Goal: Task Accomplishment & Management: Use online tool/utility

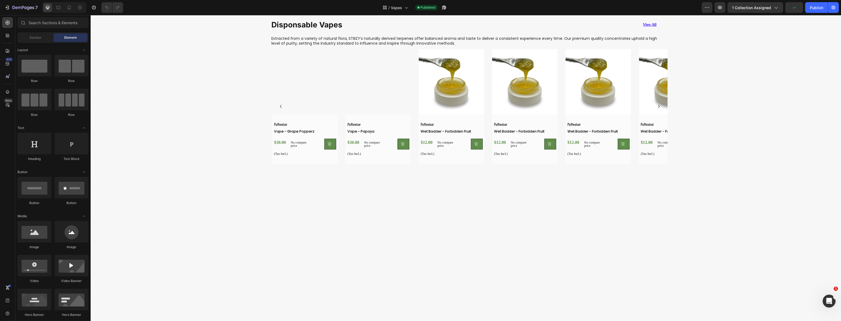
scroll to position [220, 0]
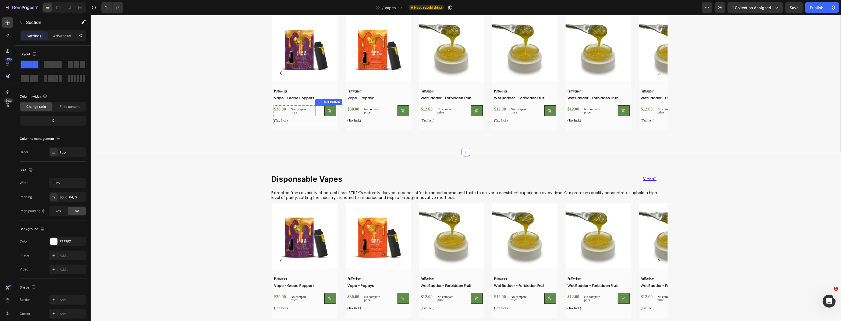
scroll to position [367, 0]
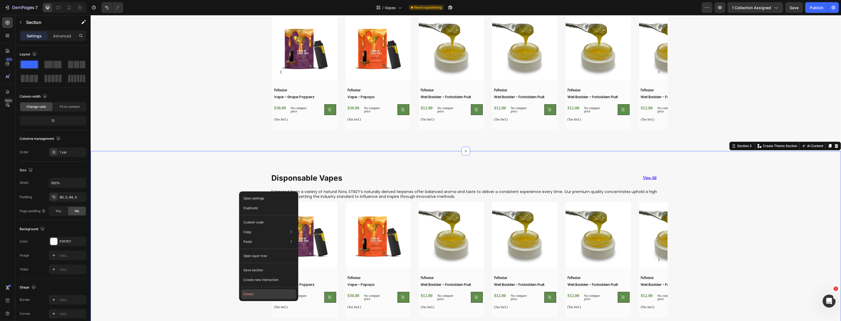
click at [264, 297] on button "Delete" at bounding box center [268, 294] width 55 height 10
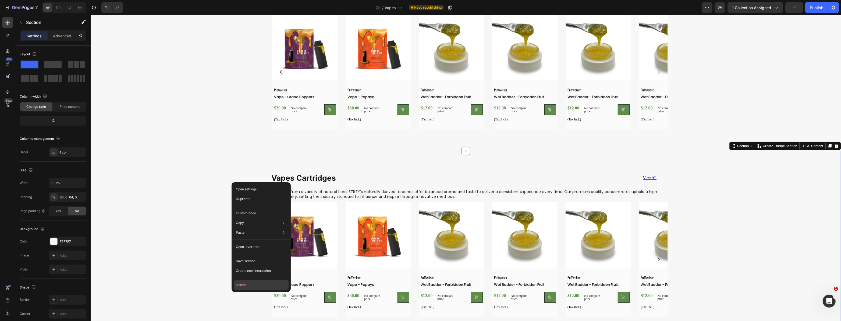
click at [256, 284] on button "Delete" at bounding box center [261, 285] width 55 height 10
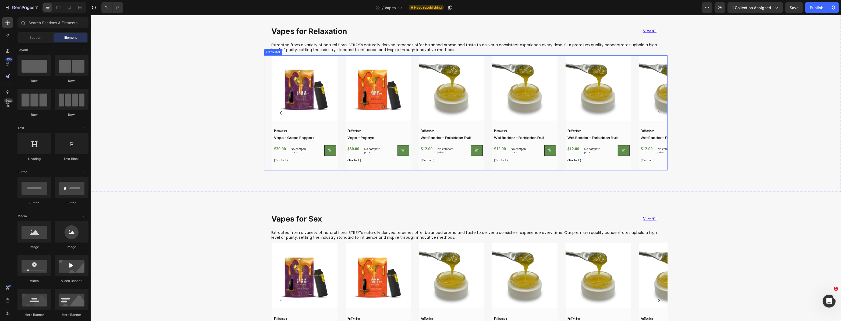
scroll to position [464, 0]
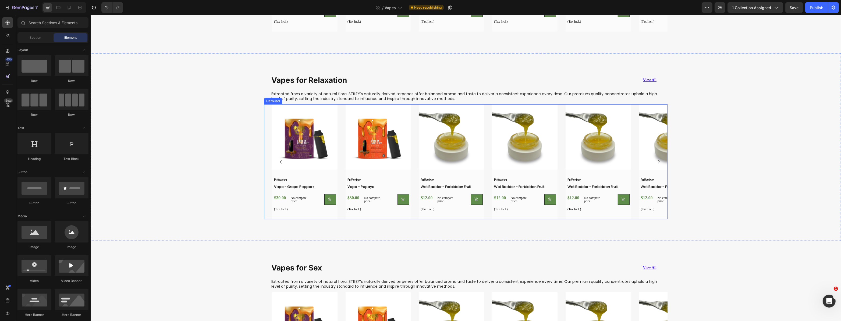
click at [340, 175] on div "Product Images Puffweiser Text Block Vape - Grape Popperz (P) Title $30.00 (P) …" at bounding box center [469, 161] width 395 height 115
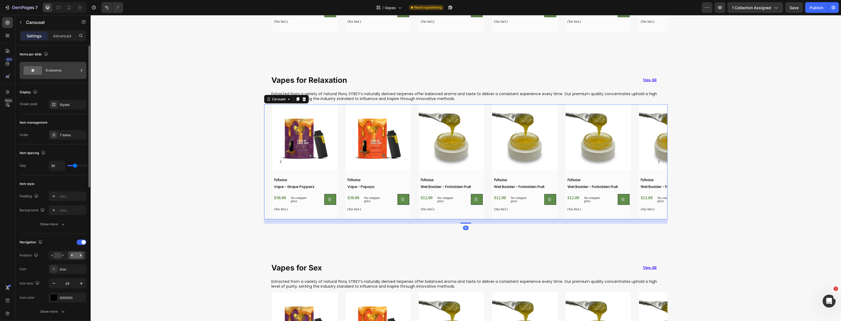
click at [46, 73] on div "6 columns" at bounding box center [62, 70] width 33 height 12
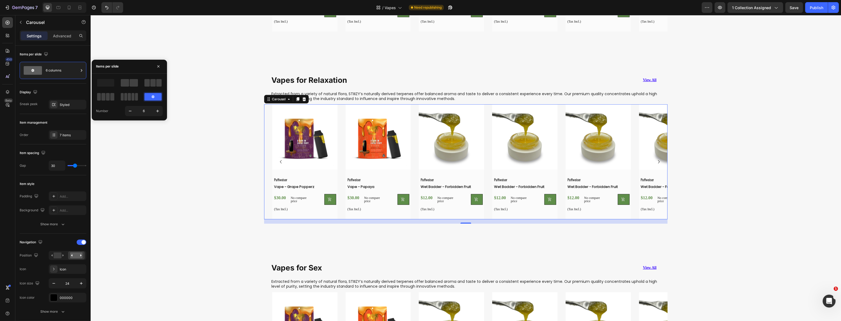
click at [339, 164] on div "Product Images Puffweiser Text Block Vape - Grape Popperz (P) Title $30.00 (P) …" at bounding box center [469, 161] width 395 height 115
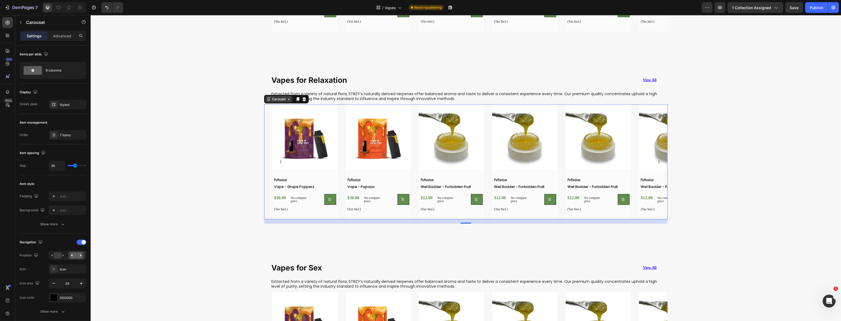
click at [273, 101] on div "Carousel" at bounding box center [279, 99] width 16 height 5
click at [288, 99] on icon at bounding box center [289, 99] width 2 height 1
click at [286, 100] on icon at bounding box center [288, 99] width 4 height 4
click at [342, 162] on div "Product Images Puffweiser Text Block Vape - Grape Popperz (P) Title $30.00 (P) …" at bounding box center [469, 161] width 395 height 115
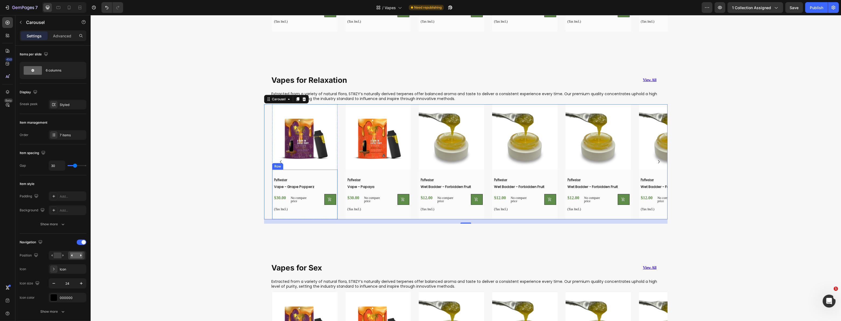
click at [326, 170] on div "Puffweiser Text Block Vape - Grape Popperz (P) Title $30.00 (P) Price (P) Price…" at bounding box center [304, 195] width 65 height 50
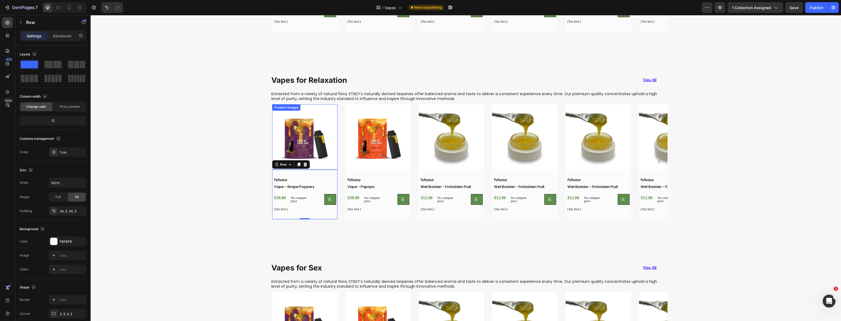
click at [321, 148] on img at bounding box center [304, 136] width 65 height 65
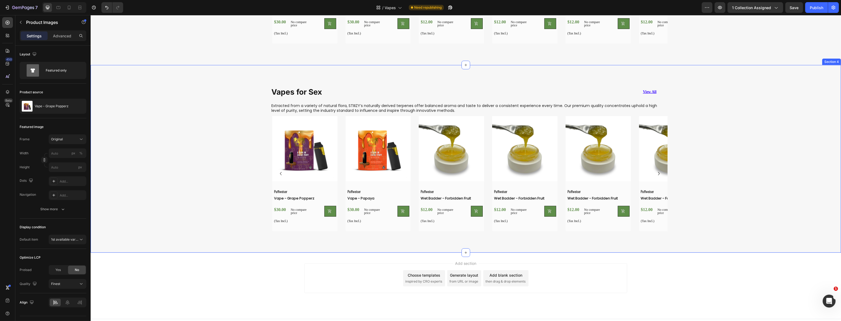
scroll to position [625, 0]
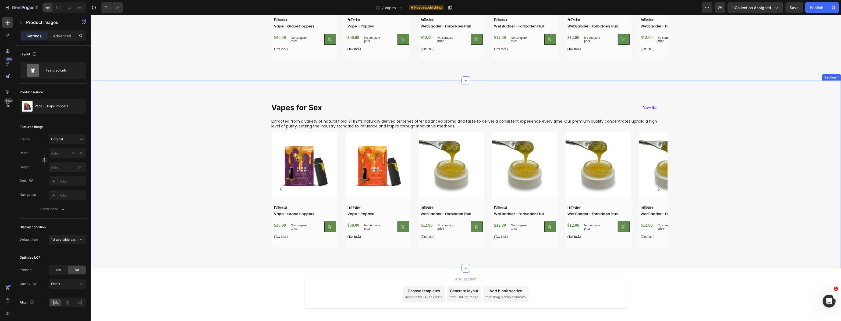
click at [207, 166] on div "Product Images Puffweiser Text Block Vape - Grape Popperz (P) Title $30.00 (P) …" at bounding box center [465, 191] width 750 height 119
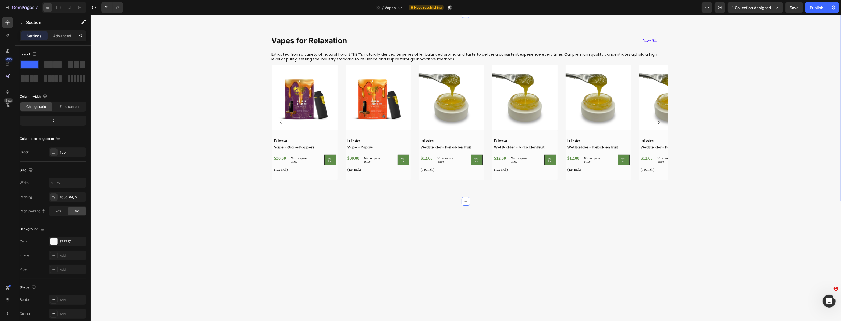
scroll to position [98, 0]
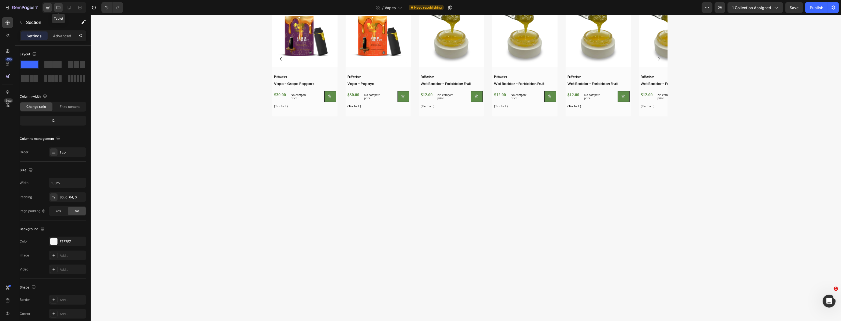
click at [59, 10] on div at bounding box center [58, 7] width 9 height 9
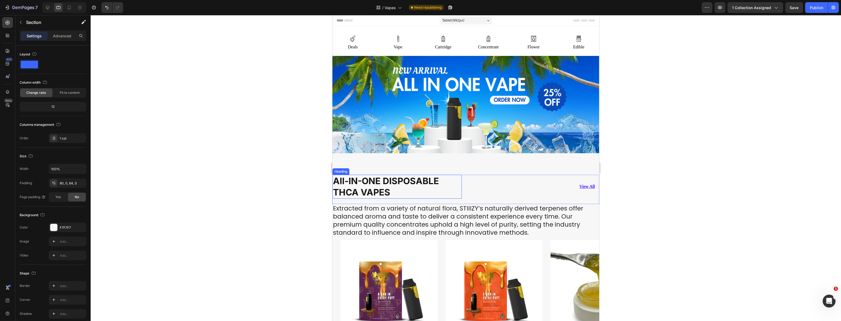
click at [387, 183] on strong "All-IN-ONE DISPOSABLE THCA VAPES" at bounding box center [386, 187] width 106 height 22
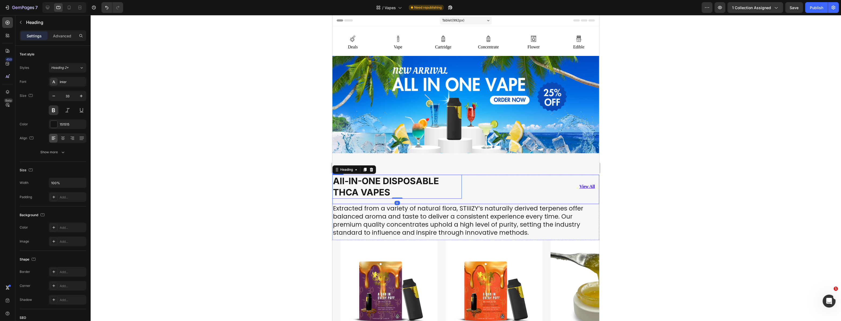
click at [403, 214] on p "Extracted from a variety of natural flora, STIIIZY’s naturally derived terpenes…" at bounding box center [466, 221] width 266 height 32
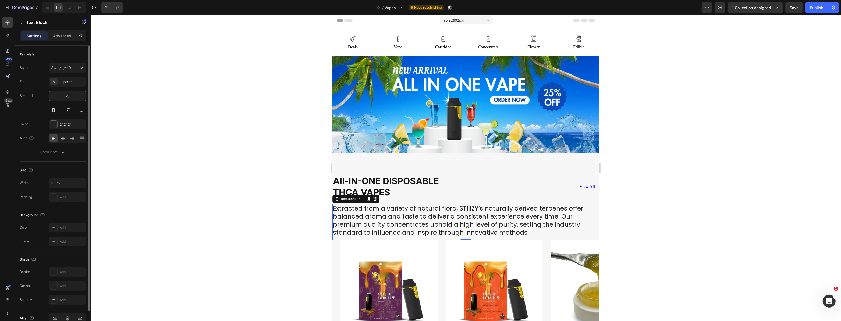
click at [72, 97] on input "23" at bounding box center [68, 96] width 18 height 10
type input "18"
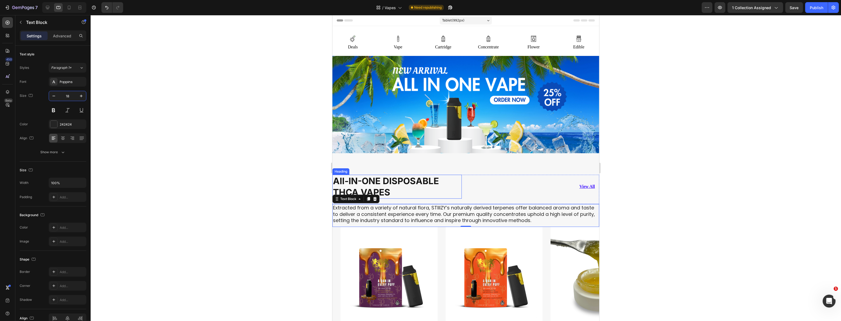
click at [454, 185] on h2 "All-IN-ONE DISPOSABLE THCA VAPES" at bounding box center [396, 187] width 129 height 24
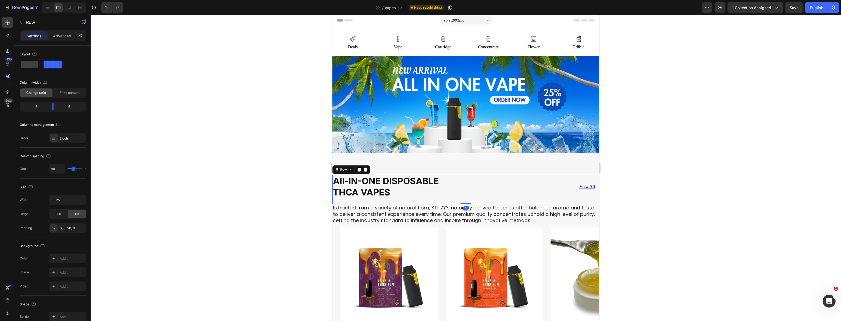
click at [462, 191] on div "All-IN-ONE DISPOSABLE THCA VAPES Heading View All Button Row 0" at bounding box center [465, 190] width 267 height 30
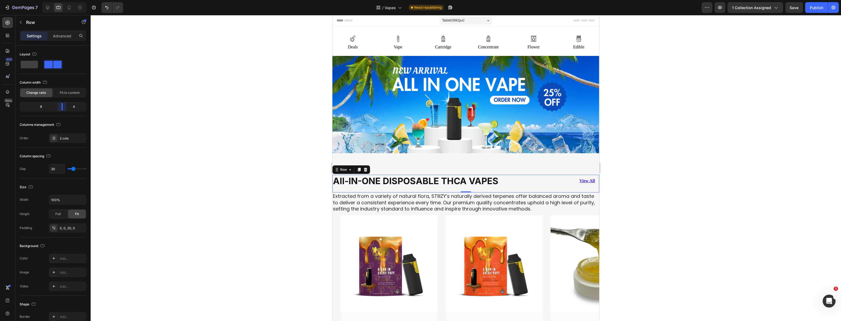
drag, startPoint x: 54, startPoint y: 106, endPoint x: 65, endPoint y: 106, distance: 11.0
click at [65, 0] on body "7 Version history / Vapes Need republishing Preview 1 collection assigned Save …" at bounding box center [420, 0] width 841 height 0
drag, startPoint x: 489, startPoint y: 195, endPoint x: 454, endPoint y: 198, distance: 35.9
click at [489, 195] on p "Extracted from a variety of natural flora, STIIIZY’s naturally derived terpenes…" at bounding box center [466, 202] width 266 height 19
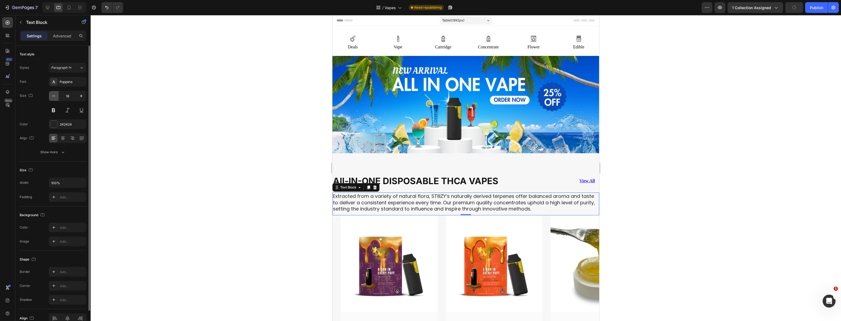
click at [56, 97] on icon "button" at bounding box center [53, 95] width 5 height 5
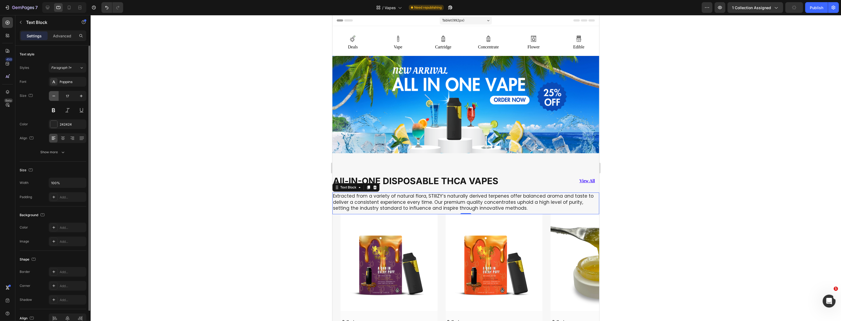
type input "16"
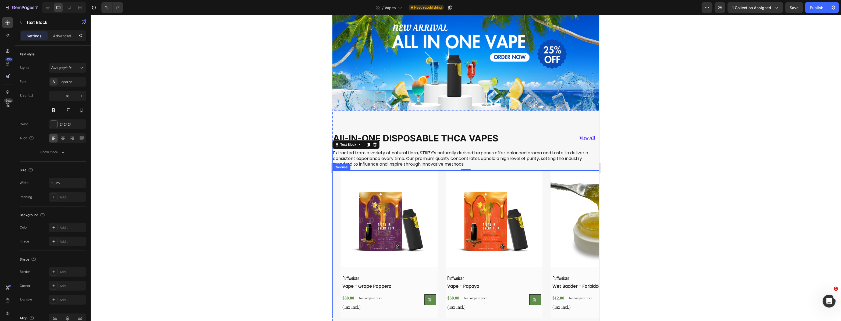
scroll to position [122, 0]
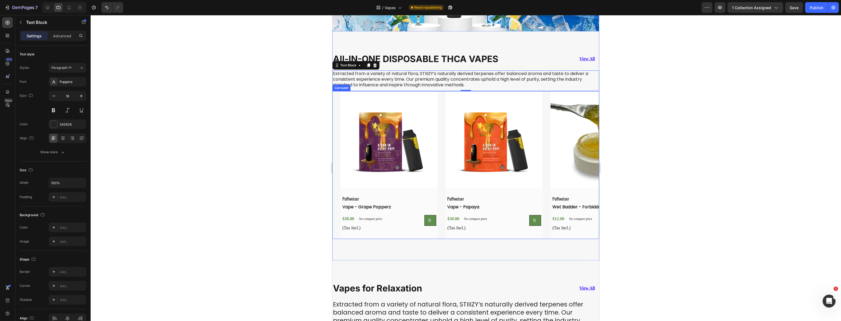
click at [442, 197] on div "Product Images Puffweiser Text Block Vape - Grape Popperz (P) Title $30.00 (P) …" at bounding box center [469, 165] width 259 height 148
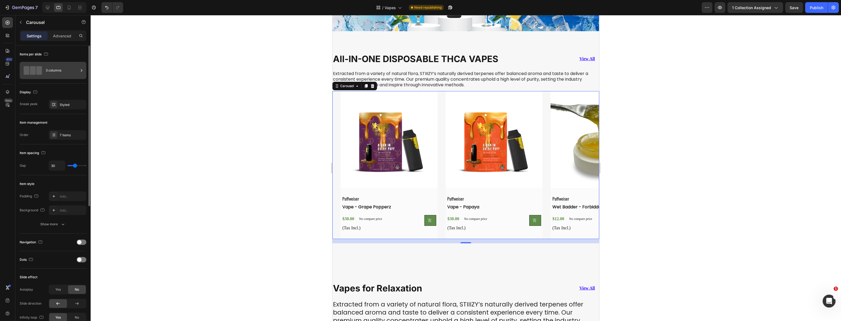
click at [61, 69] on div "3 columns" at bounding box center [62, 70] width 33 height 12
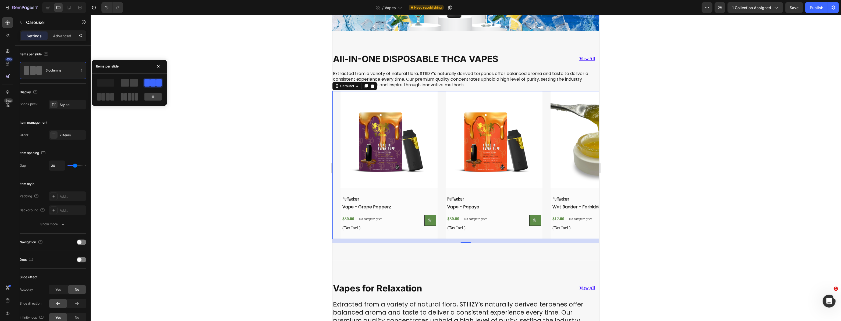
click at [129, 95] on span at bounding box center [129, 97] width 3 height 8
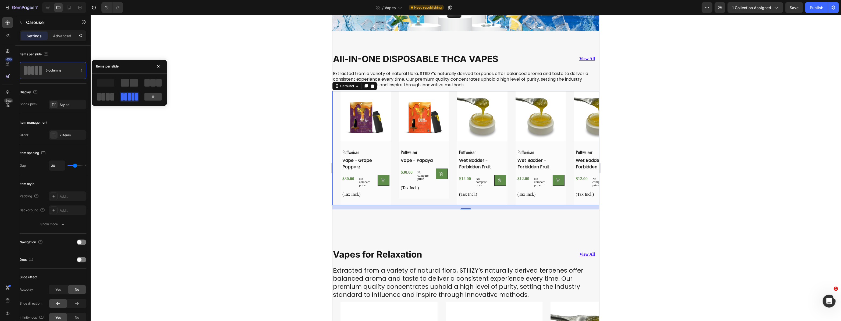
click at [105, 97] on span at bounding box center [103, 97] width 4 height 8
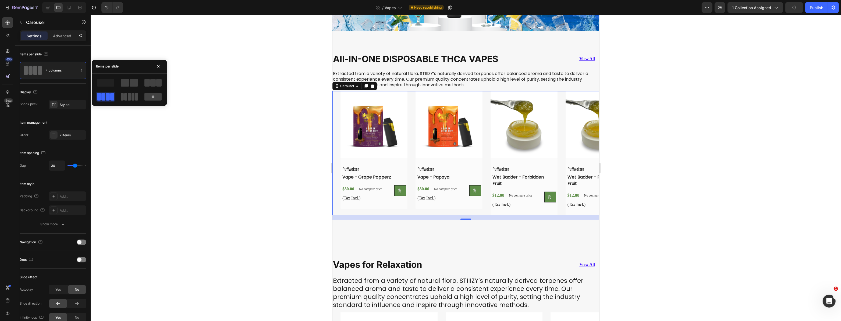
click at [135, 96] on span at bounding box center [136, 97] width 3 height 8
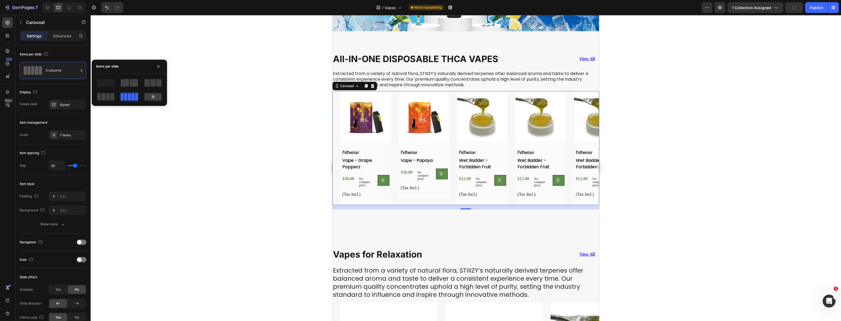
click at [295, 188] on div at bounding box center [466, 168] width 750 height 306
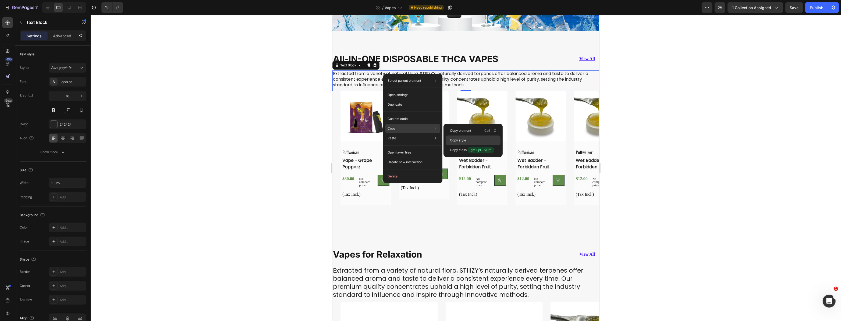
click at [461, 140] on p "Copy style" at bounding box center [458, 140] width 16 height 5
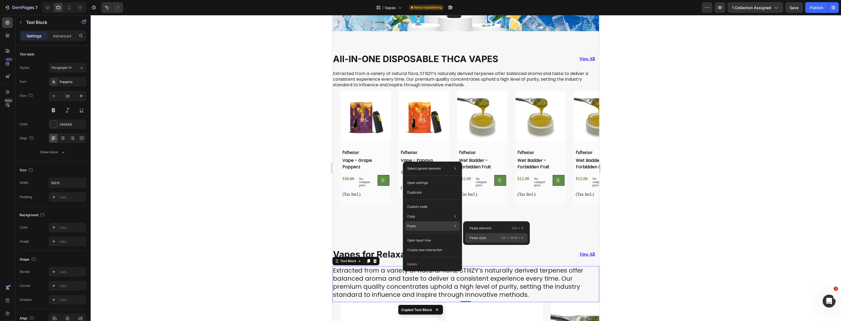
click at [481, 236] on p "Paste style" at bounding box center [478, 238] width 17 height 5
type input "16"
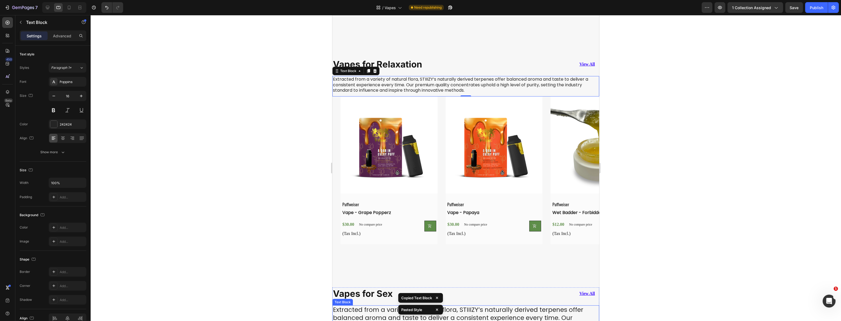
scroll to position [415, 0]
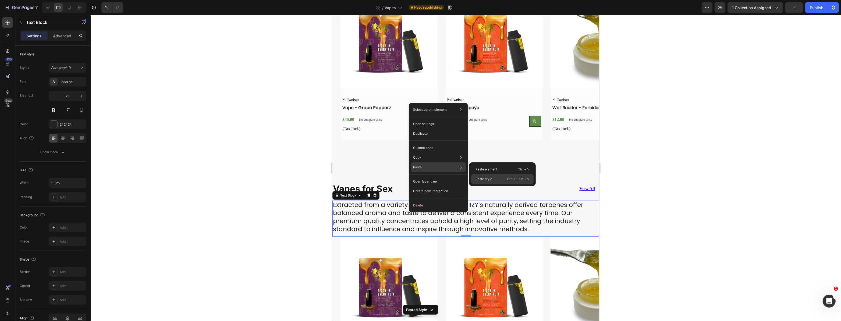
click at [486, 177] on p "Paste style" at bounding box center [483, 179] width 17 height 5
type input "16"
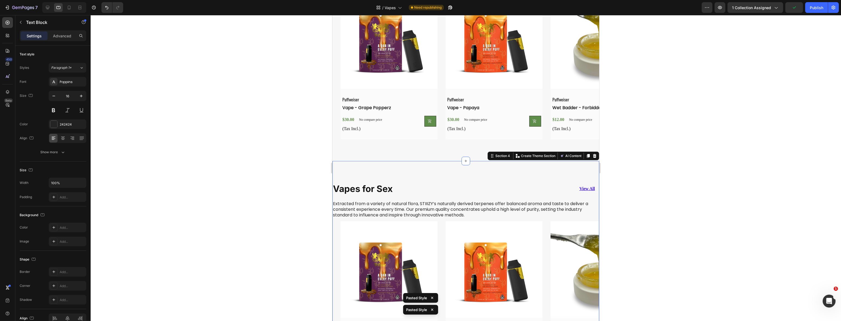
click at [402, 180] on div "Vapes for Sex Heading View All Button Row Extracted from a variety of natural f…" at bounding box center [465, 275] width 267 height 229
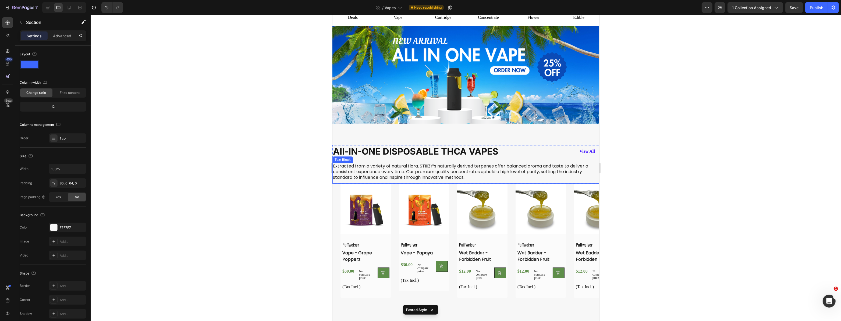
scroll to position [0, 0]
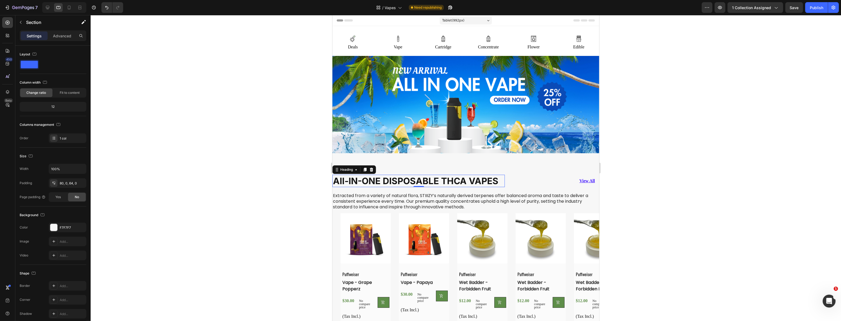
click at [417, 181] on strong "All-IN-ONE DISPOSABLE THCA VAPES" at bounding box center [415, 181] width 165 height 11
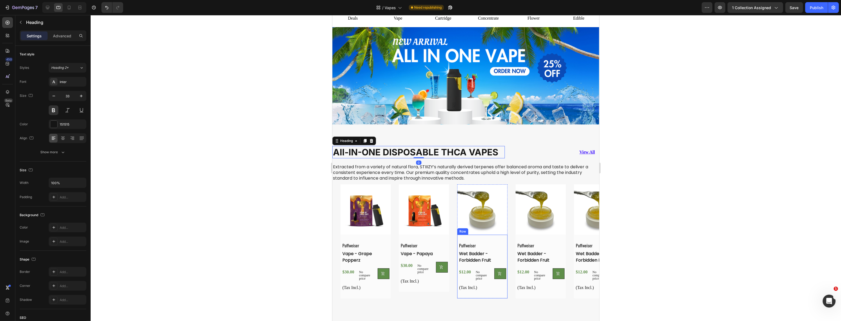
scroll to position [98, 0]
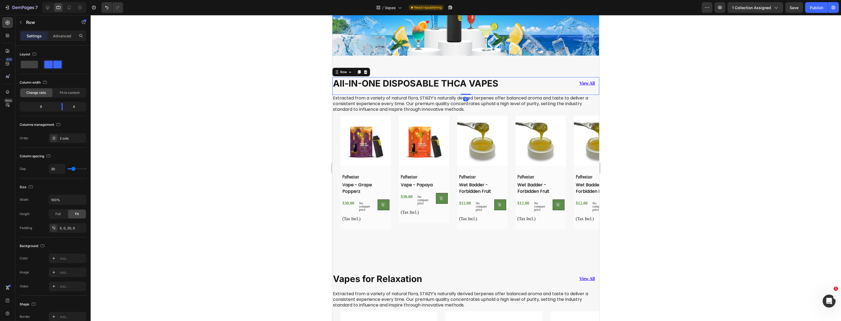
click at [505, 90] on div "All-IN-ONE DISPOSABLE THCA VAPES Heading View All Button Row 0" at bounding box center [465, 86] width 267 height 18
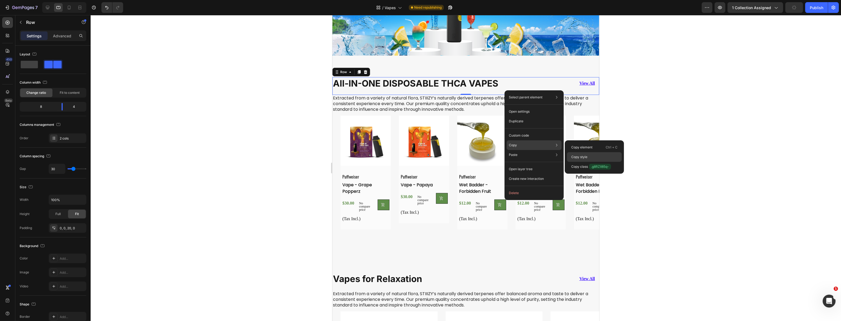
click at [584, 156] on p "Copy style" at bounding box center [579, 157] width 16 height 5
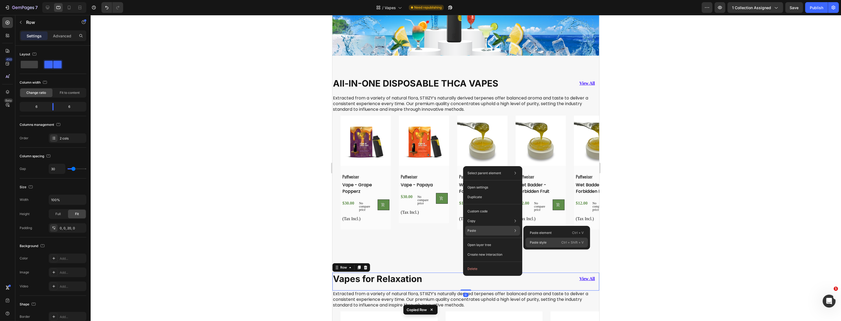
click at [538, 241] on p "Paste style" at bounding box center [538, 242] width 17 height 5
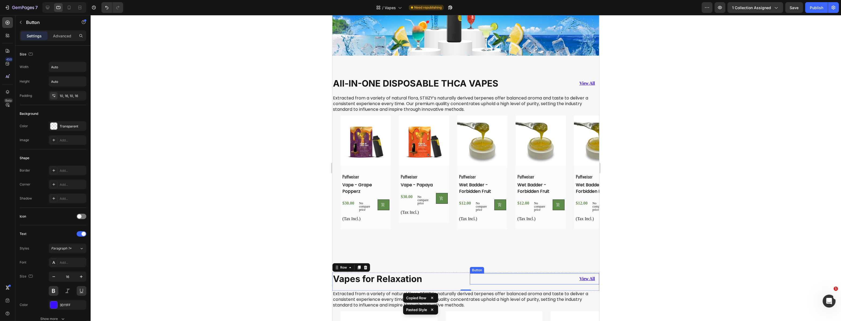
click at [470, 282] on div "View All Button" at bounding box center [534, 278] width 129 height 11
click at [460, 282] on div "Vapes for Relaxation Heading View All Button 0 Row" at bounding box center [465, 282] width 267 height 18
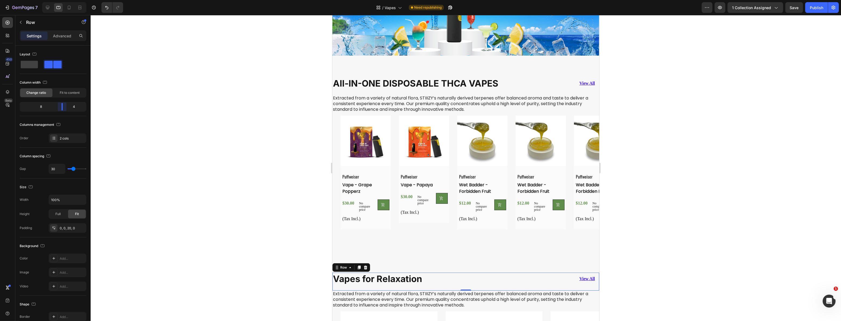
drag, startPoint x: 52, startPoint y: 109, endPoint x: 63, endPoint y: 110, distance: 10.3
click at [63, 0] on body "7 Version history / Vapes Need republishing Preview 1 collection assigned Save …" at bounding box center [420, 0] width 841 height 0
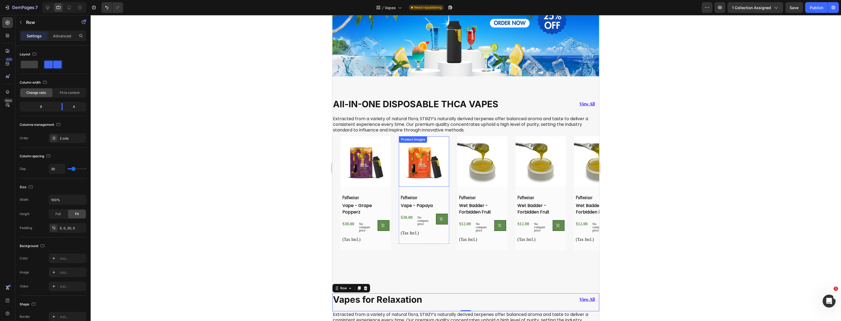
scroll to position [49, 0]
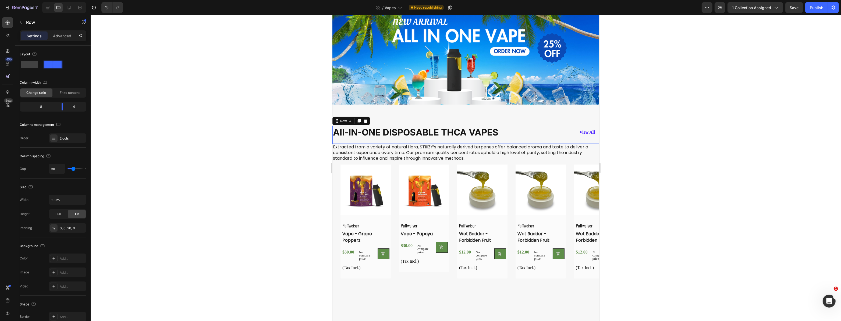
click at [499, 137] on div "All-IN-ONE DISPOSABLE THCA VAPES Heading View All Button Row 0" at bounding box center [465, 135] width 267 height 18
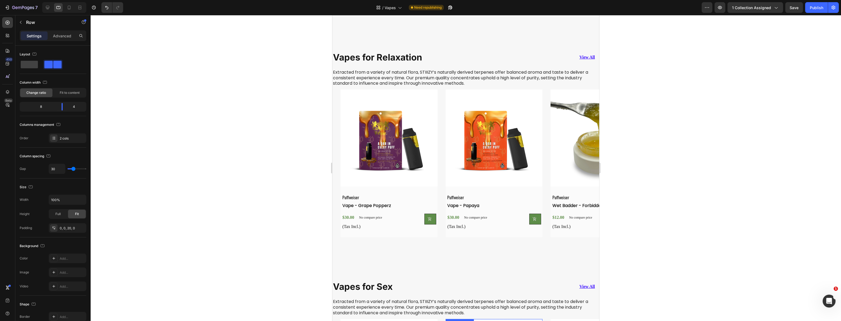
scroll to position [464, 0]
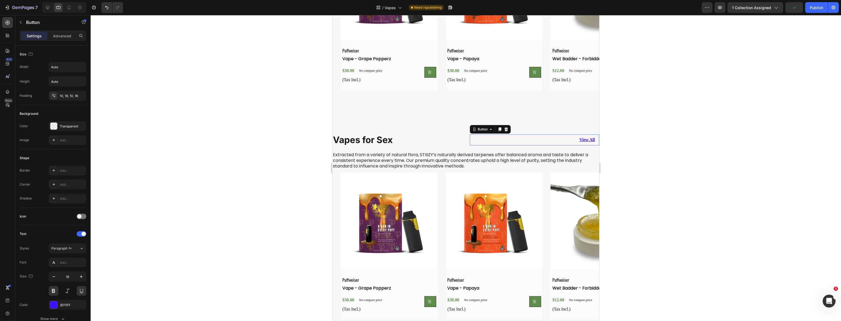
click at [470, 144] on div "View All Button 0" at bounding box center [534, 139] width 129 height 11
click at [462, 149] on div "Vapes for Sex Heading View All Button 0 Row" at bounding box center [465, 143] width 267 height 18
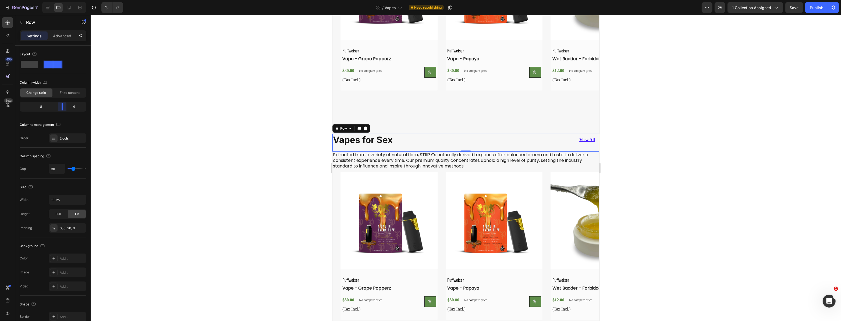
drag, startPoint x: 51, startPoint y: 105, endPoint x: 62, endPoint y: 105, distance: 11.6
click at [62, 0] on body "7 Version history / Vapes Need republishing Preview 1 collection assigned Save …" at bounding box center [420, 0] width 841 height 0
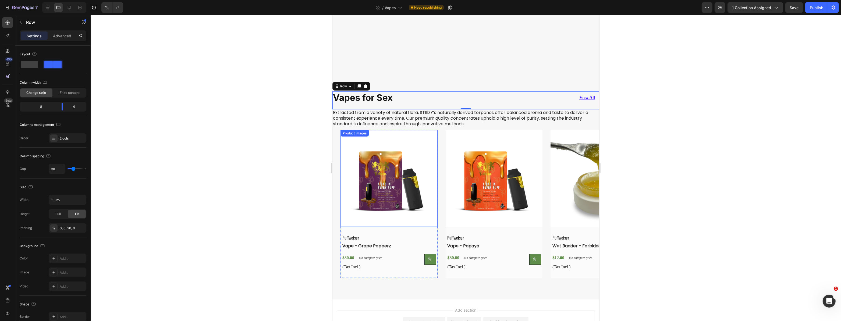
scroll to position [562, 0]
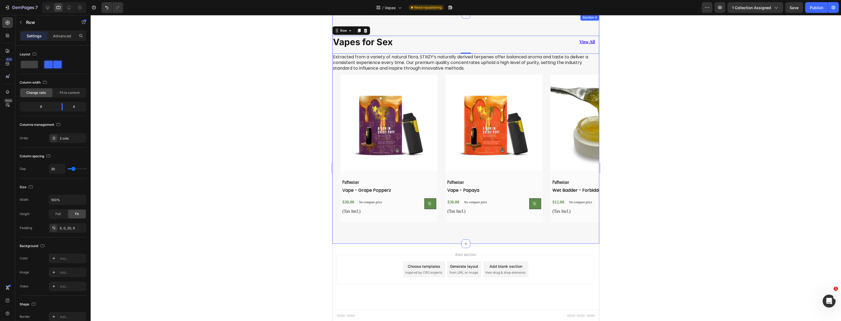
click at [403, 231] on div "Vapes for Sex Heading View All Button Row 0 Extracted from a variety of natural…" at bounding box center [465, 128] width 267 height 229
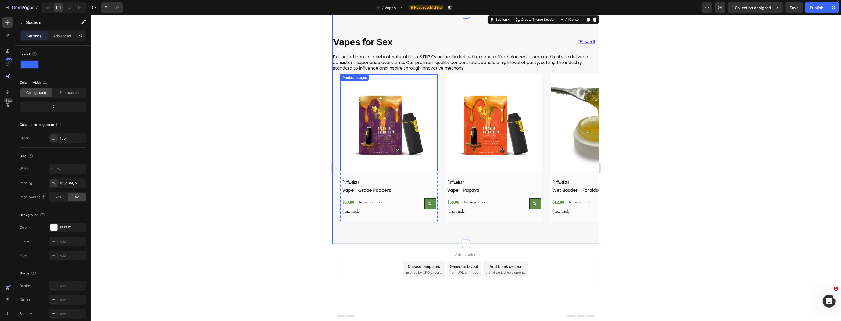
scroll to position [489, 0]
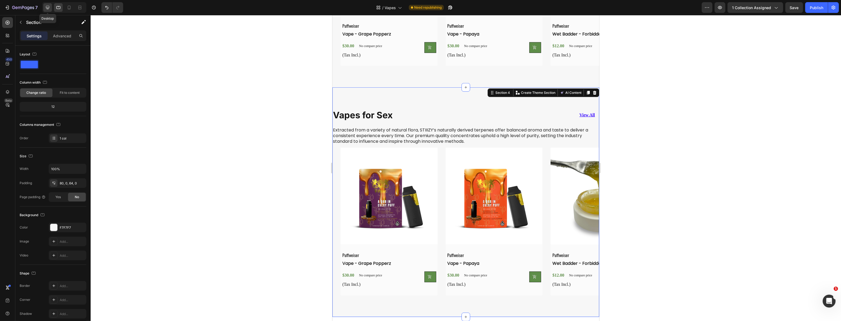
click at [48, 5] on icon at bounding box center [47, 7] width 5 height 5
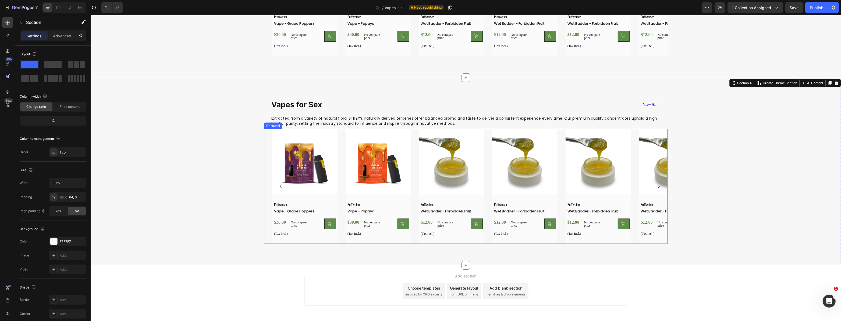
scroll to position [479, 0]
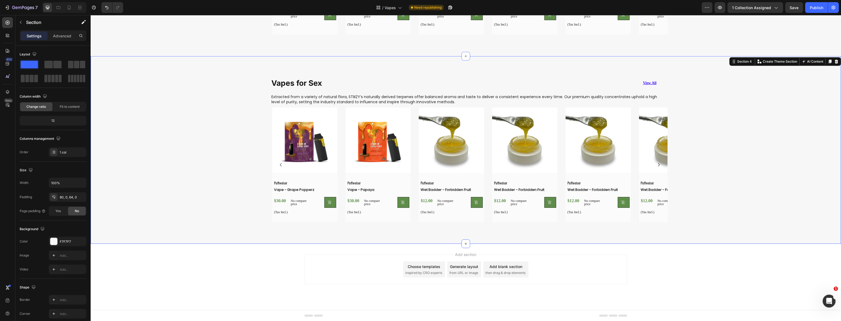
click at [179, 120] on div "Product Images Puffweiser Text Block Vape - Grape Popperz (P) Title $30.00 (P) …" at bounding box center [465, 167] width 750 height 119
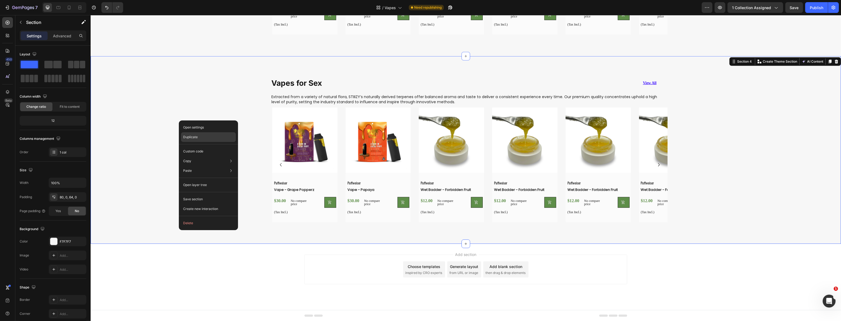
drag, startPoint x: 208, startPoint y: 138, endPoint x: 125, endPoint y: 130, distance: 83.8
click at [208, 147] on div "Duplicate" at bounding box center [208, 152] width 55 height 10
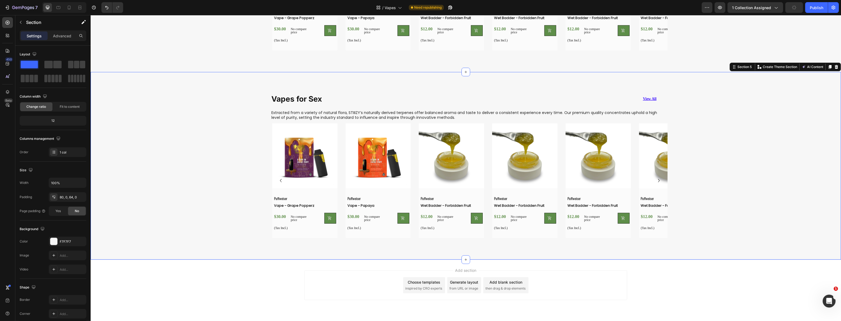
scroll to position [642, 0]
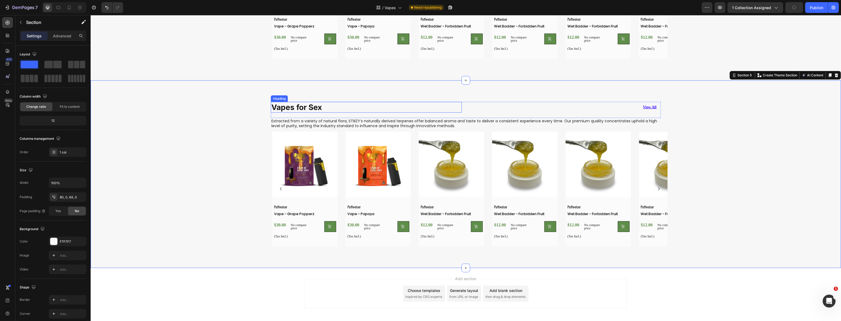
click at [312, 108] on strong "Vapes for Sex" at bounding box center [296, 107] width 51 height 9
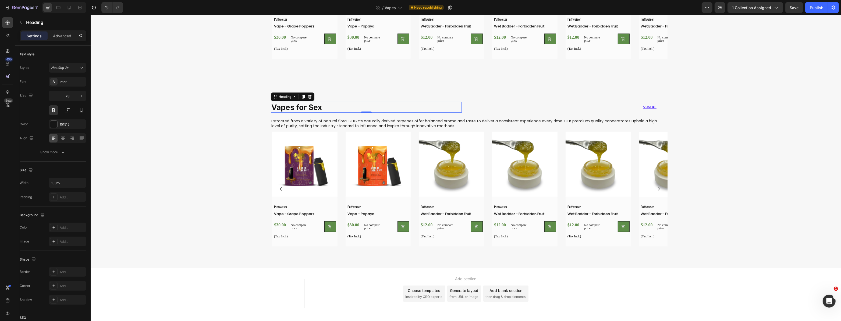
click at [324, 106] on h2 "Vapes for Sex" at bounding box center [366, 107] width 191 height 11
click at [324, 105] on p "Vapes for Sex" at bounding box center [366, 107] width 190 height 10
click at [318, 106] on strong "Vapes for Sex" at bounding box center [296, 107] width 51 height 9
click at [316, 108] on strong "Vapes for Sex" at bounding box center [296, 107] width 51 height 9
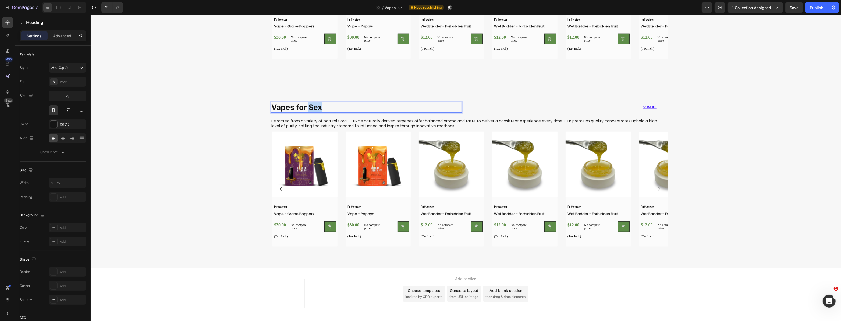
click at [316, 108] on strong "Vapes for Sex" at bounding box center [296, 107] width 51 height 9
click at [316, 108] on p "Vapes for Pa" at bounding box center [366, 107] width 190 height 10
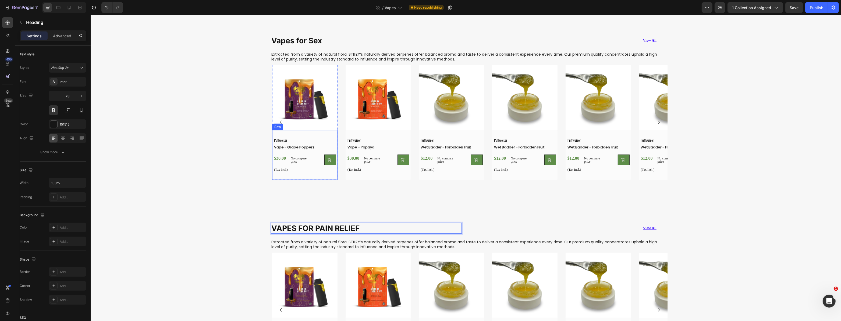
scroll to position [520, 0]
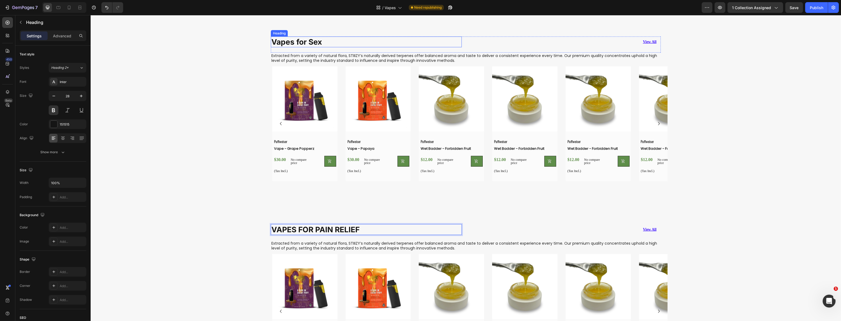
click at [302, 40] on strong "Vapes for Sex" at bounding box center [296, 41] width 51 height 9
click at [239, 94] on div "Product Images Puffweiser Text Block Vape - Grape Popperz (P) Title $30.00 (P) …" at bounding box center [465, 125] width 750 height 119
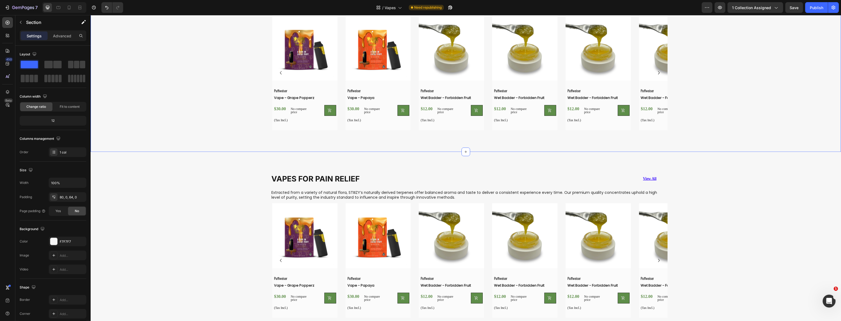
scroll to position [642, 0]
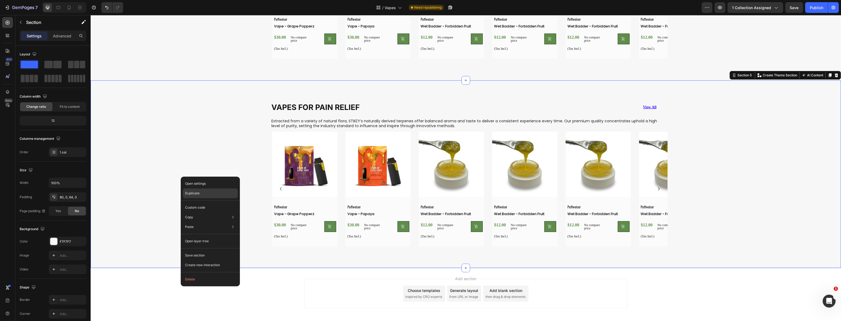
click at [214, 203] on div "Duplicate" at bounding box center [210, 208] width 55 height 10
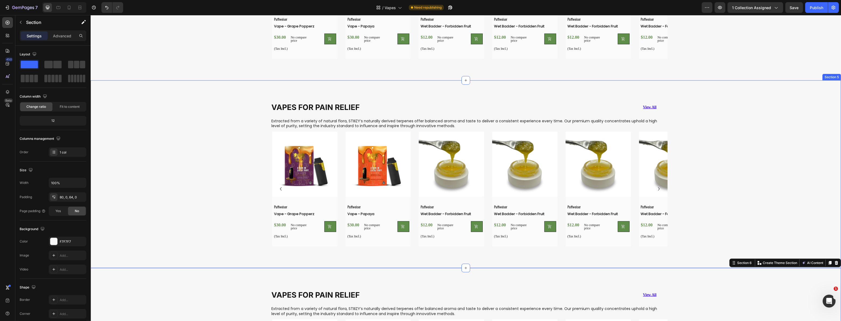
scroll to position [854, 0]
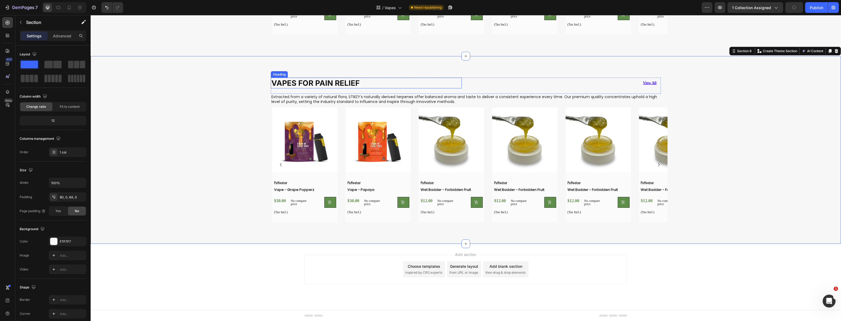
click at [312, 83] on strong "VAPES FOR PAIN RELIEF" at bounding box center [315, 83] width 88 height 9
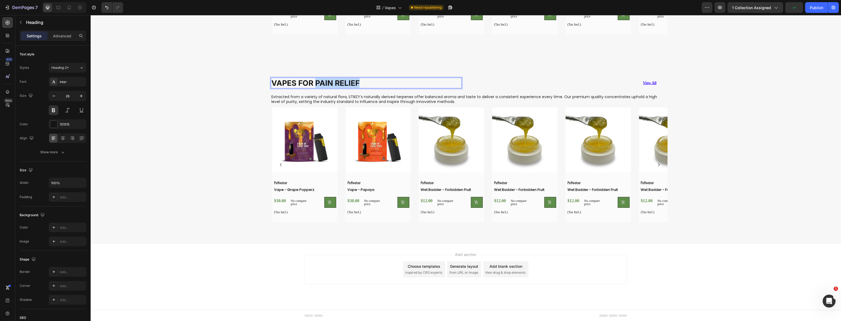
drag, startPoint x: 319, startPoint y: 85, endPoint x: 375, endPoint y: 89, distance: 56.3
click at [375, 89] on div "VAPES FOR PAIN RELIEF Heading 0 View All Button Row" at bounding box center [466, 86] width 390 height 16
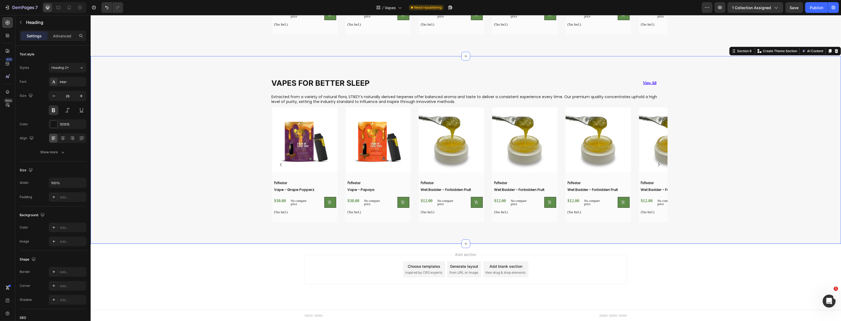
click at [199, 164] on div "Product Images Puffweiser Text Block Vape - Grape Popperz (P) Title $30.00 (P) …" at bounding box center [465, 167] width 750 height 119
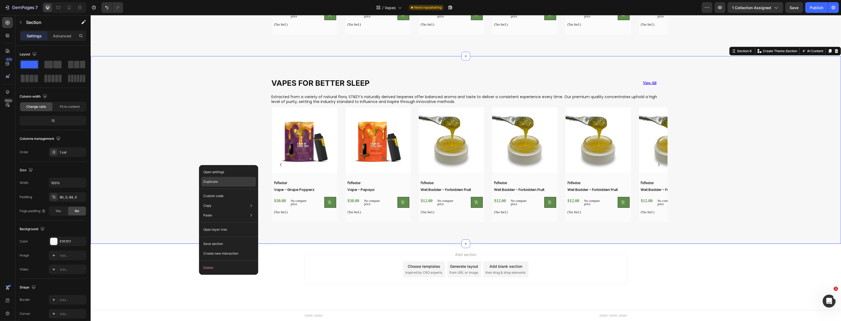
click at [247, 191] on div "Duplicate" at bounding box center [228, 196] width 55 height 10
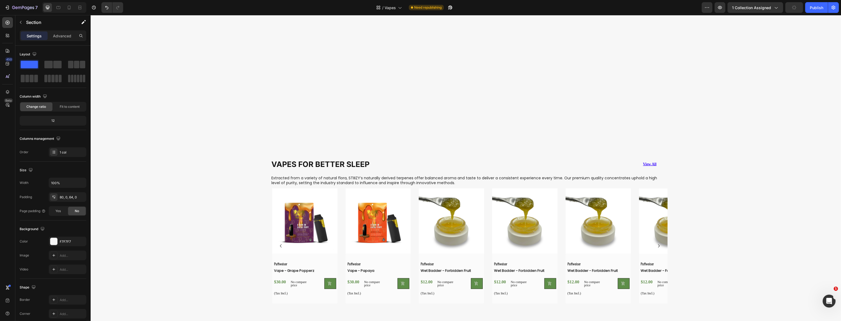
scroll to position [920, 0]
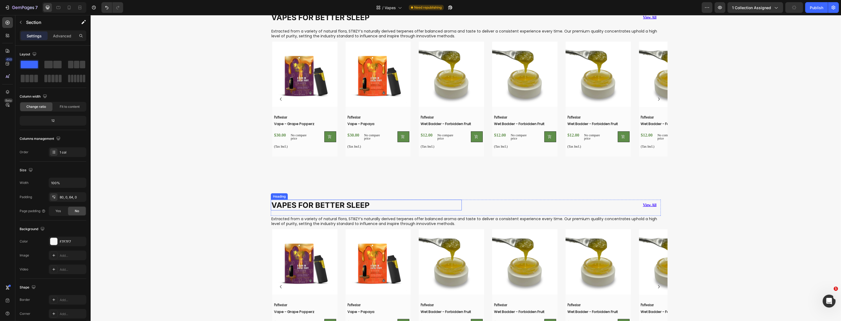
click at [354, 207] on strong "VAPES FOR BETTER SLEEP" at bounding box center [320, 205] width 98 height 9
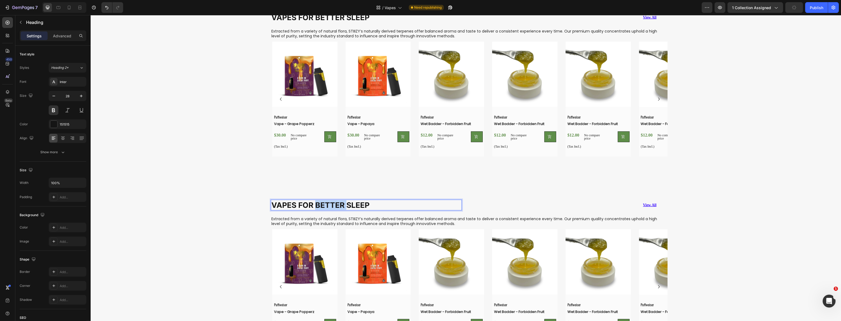
drag, startPoint x: 314, startPoint y: 205, endPoint x: 375, endPoint y: 207, distance: 61.1
click at [375, 209] on p "VAPES FOR BETTER SLEEP" at bounding box center [366, 205] width 190 height 10
click at [209, 233] on div "Product Images Puffweiser Text Block Vape - Grape Popperz (P) Title $30.00 (P) …" at bounding box center [465, 288] width 750 height 119
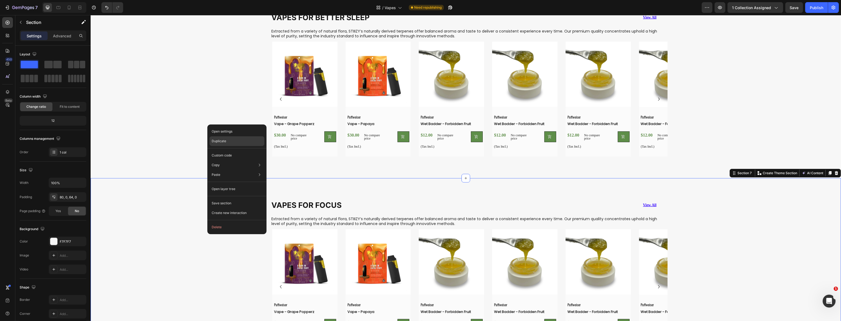
drag, startPoint x: 239, startPoint y: 141, endPoint x: 148, endPoint y: 129, distance: 91.1
click at [239, 151] on div "Duplicate" at bounding box center [236, 156] width 55 height 10
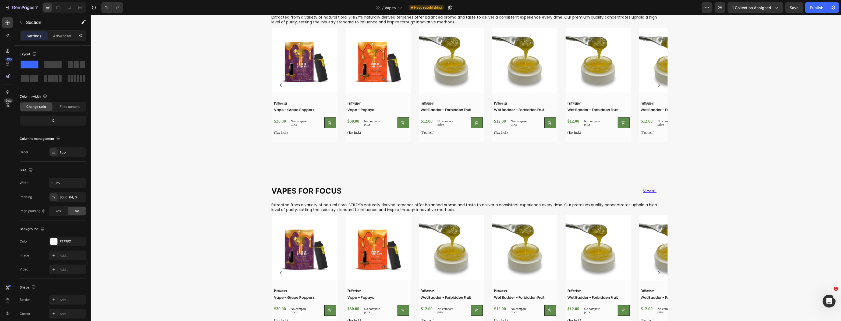
scroll to position [1230, 0]
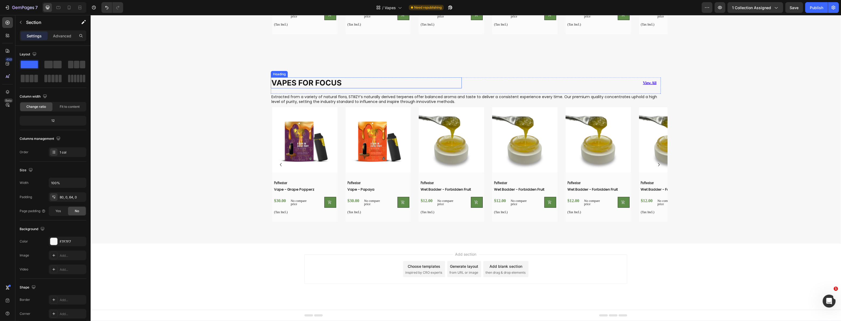
click at [318, 81] on strong "VAPES FOR FOCUS" at bounding box center [306, 82] width 70 height 9
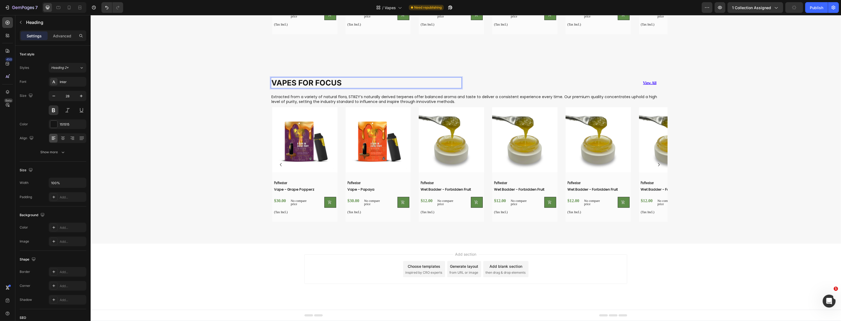
click at [319, 81] on strong "VAPES FOR FOCUS" at bounding box center [306, 82] width 70 height 9
click at [224, 145] on div "Product Images Puffweiser Text Block Vape - Grape Popperz (P) Title $30.00 (P) …" at bounding box center [465, 166] width 750 height 119
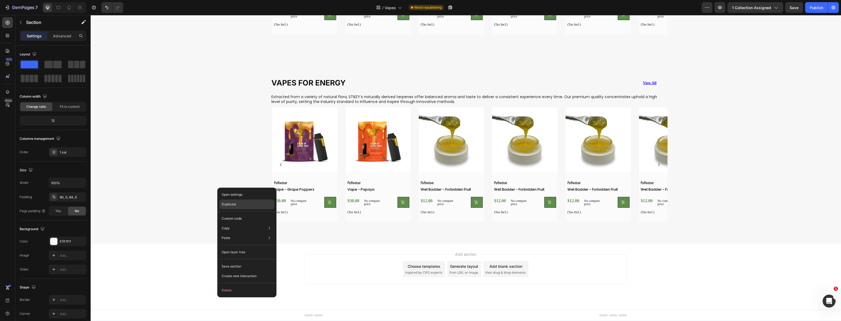
click at [231, 204] on p "Duplicate" at bounding box center [229, 204] width 15 height 5
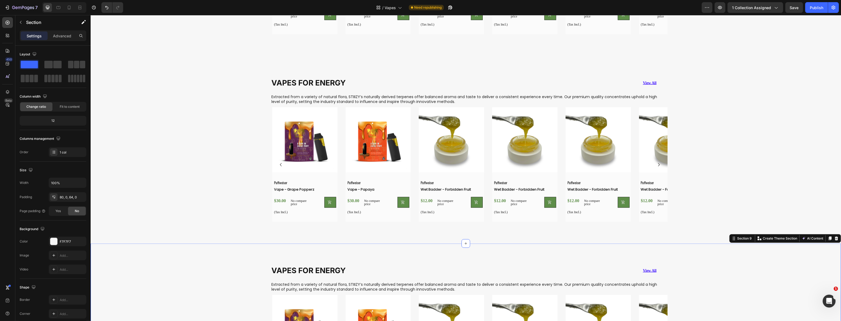
scroll to position [1417, 0]
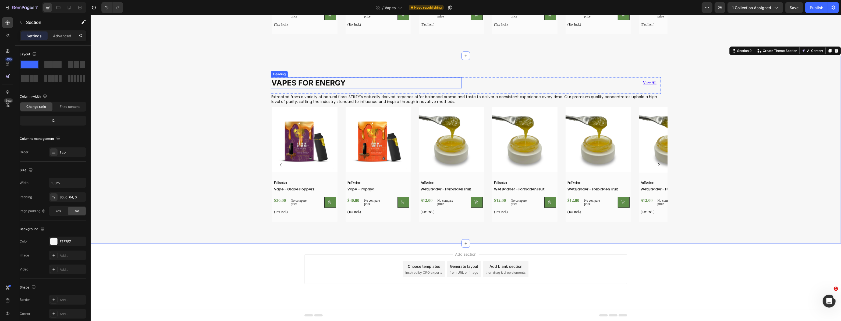
click at [306, 83] on strong "VAPES FOR ENERGY" at bounding box center [308, 82] width 74 height 9
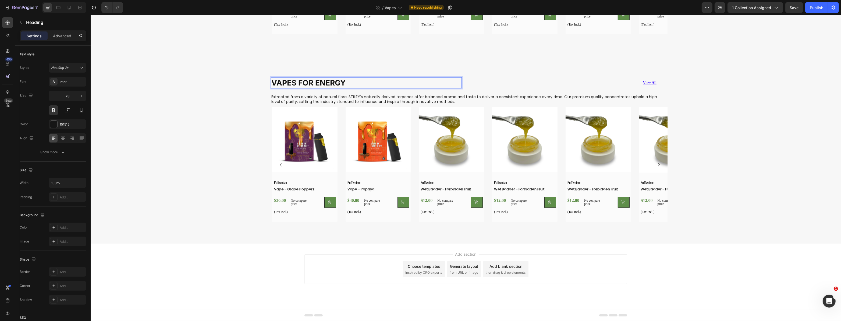
drag, startPoint x: 315, startPoint y: 83, endPoint x: 352, endPoint y: 83, distance: 36.8
click at [352, 83] on p "VAPES FOR ENERGY" at bounding box center [366, 83] width 190 height 10
click at [316, 83] on strong "VAPES FOR ENERGY" at bounding box center [308, 82] width 74 height 9
drag, startPoint x: 313, startPoint y: 82, endPoint x: 347, endPoint y: 85, distance: 34.5
click at [347, 85] on p "VAPES FOR ENERGY" at bounding box center [366, 83] width 190 height 10
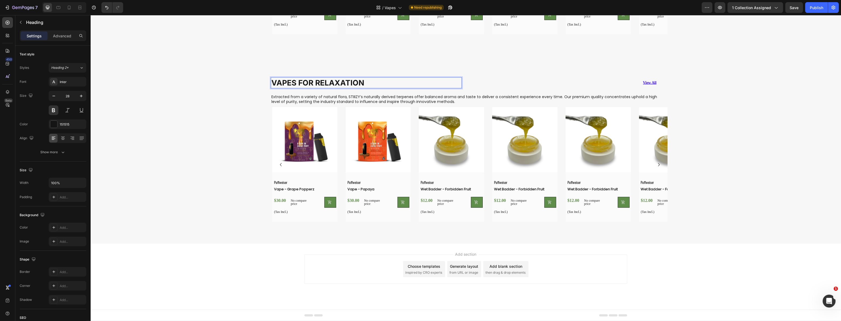
click at [238, 97] on div "VAPES FOR RELAXATION Heading 0 View All Button Row Extracted from a variety of …" at bounding box center [465, 151] width 750 height 149
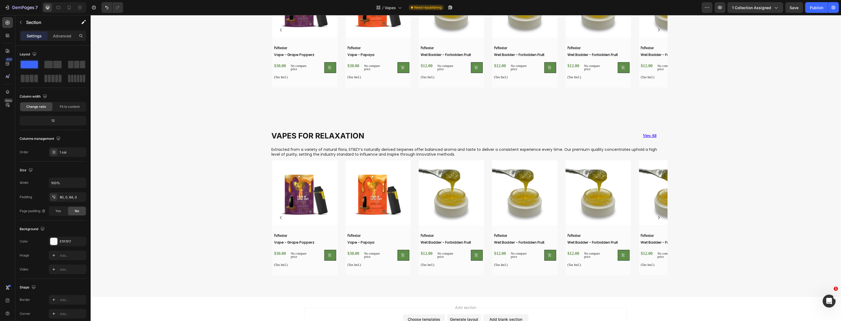
scroll to position [1540, 0]
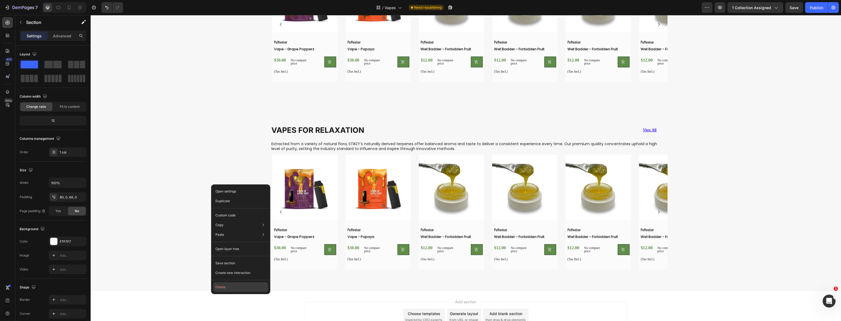
drag, startPoint x: 158, startPoint y: 253, endPoint x: 237, endPoint y: 290, distance: 87.1
click at [237, 290] on button "Delete" at bounding box center [240, 287] width 55 height 10
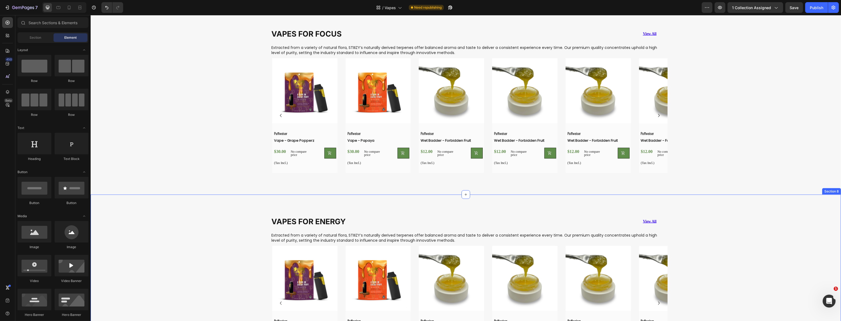
scroll to position [1253, 0]
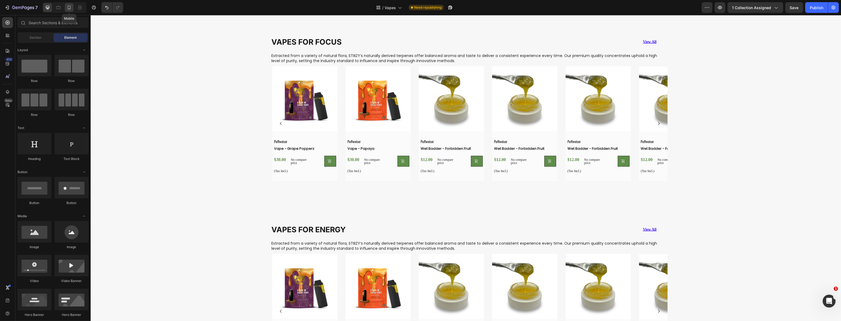
click at [70, 8] on icon at bounding box center [68, 7] width 5 height 5
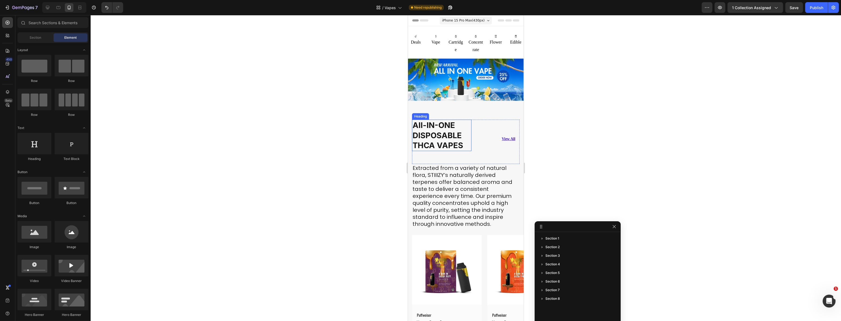
click at [454, 139] on strong "All-IN-ONE DISPOSABLE THCA VAPES" at bounding box center [437, 135] width 51 height 30
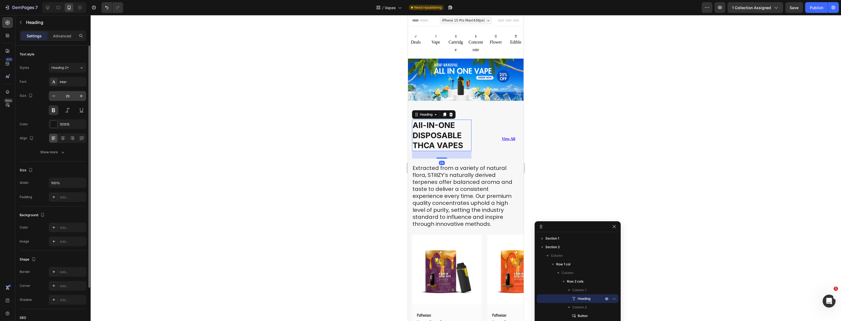
click at [65, 95] on input "29" at bounding box center [68, 96] width 18 height 10
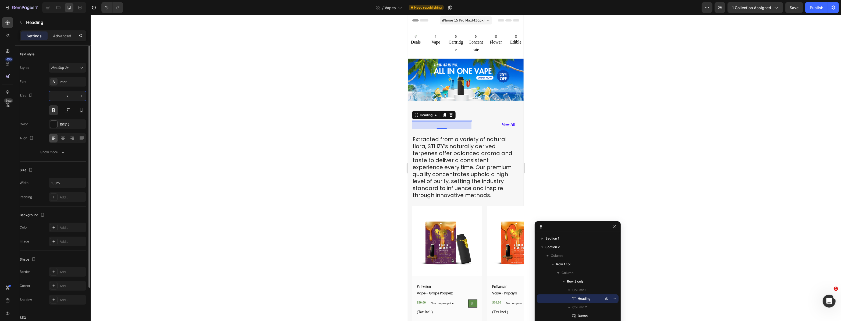
type input "20"
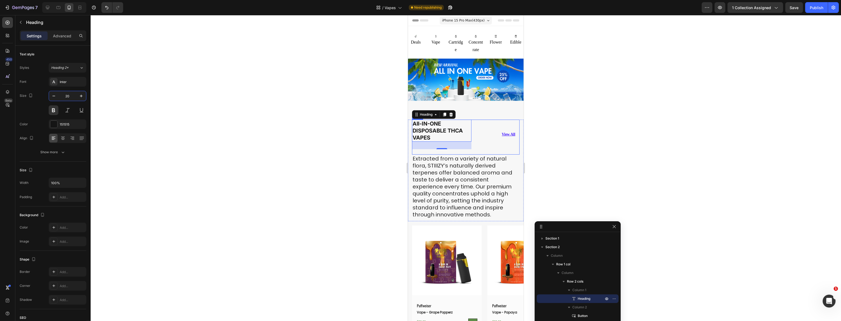
click at [472, 131] on div "All-IN-ONE DISPOSABLE THCA VAPES Heading 28 View All Button Row" at bounding box center [466, 137] width 108 height 35
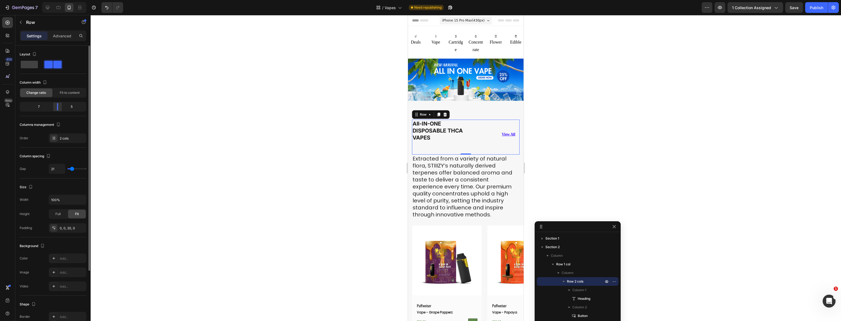
click at [58, 0] on body "7 Version history / Vapes Need republishing Preview 1 collection assigned Save …" at bounding box center [420, 0] width 841 height 0
click at [65, 96] on div "Fit to content" at bounding box center [70, 92] width 32 height 9
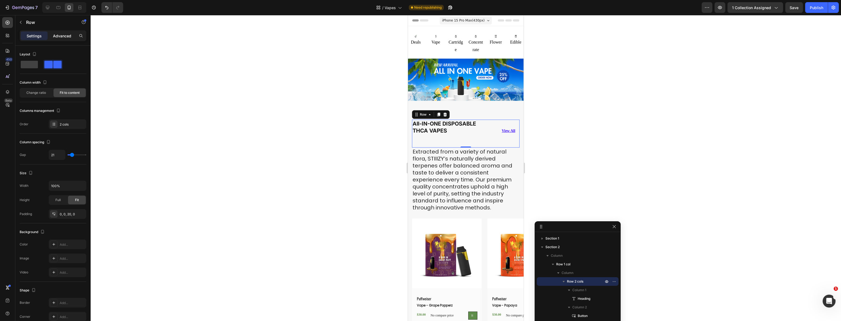
click at [63, 36] on p "Advanced" at bounding box center [62, 36] width 18 height 6
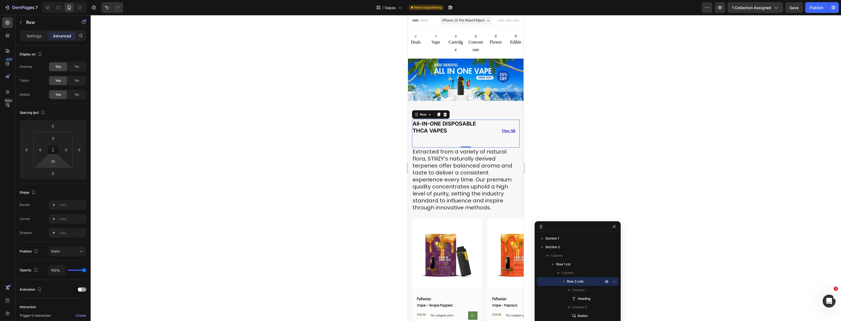
click at [51, 0] on html "7 Version history / Vapes Need republishing Preview 1 collection assigned Save …" at bounding box center [420, 0] width 841 height 0
type input "5"
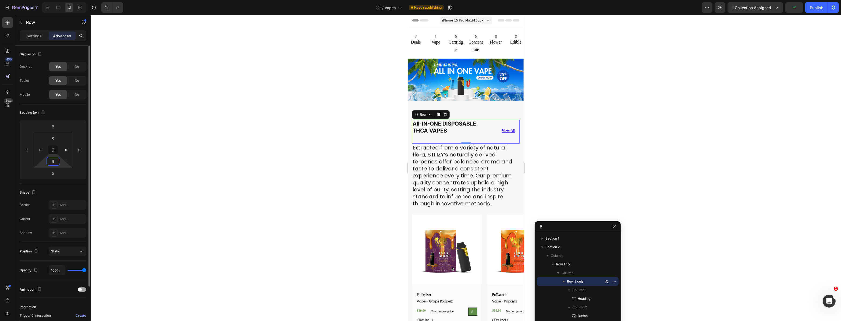
click at [55, 161] on input "5" at bounding box center [53, 161] width 11 height 8
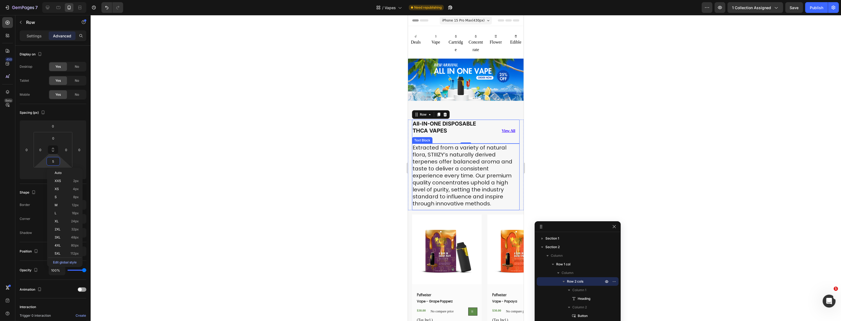
click at [445, 145] on p "Extracted from a variety of natural flora, STIIIZY’s naturally derived terpenes…" at bounding box center [465, 175] width 106 height 63
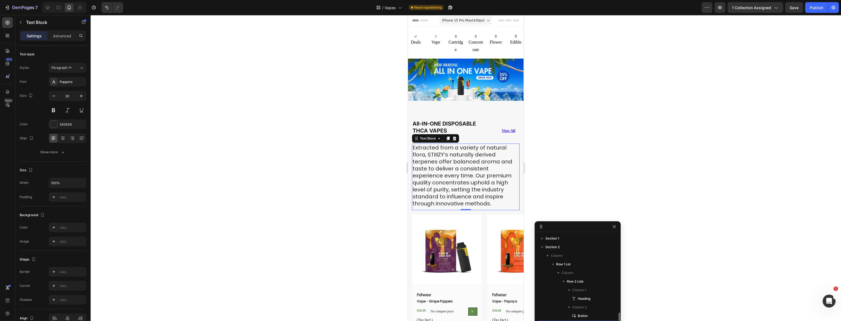
scroll to position [50, 0]
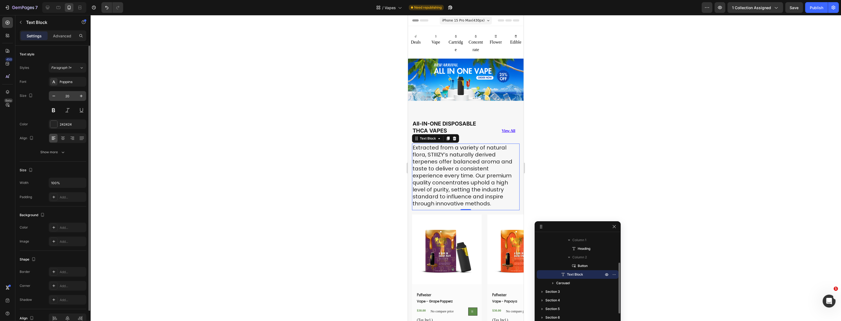
click at [66, 98] on input "20" at bounding box center [68, 96] width 18 height 10
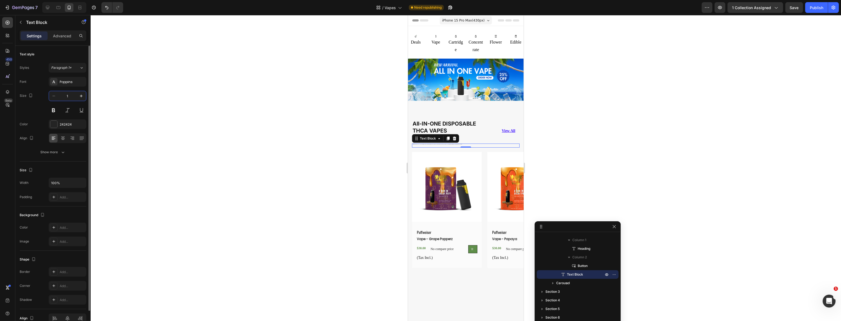
type input "16"
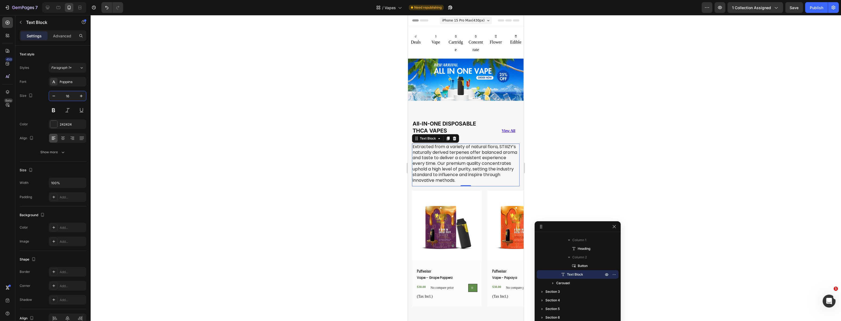
click at [273, 164] on div at bounding box center [466, 168] width 750 height 306
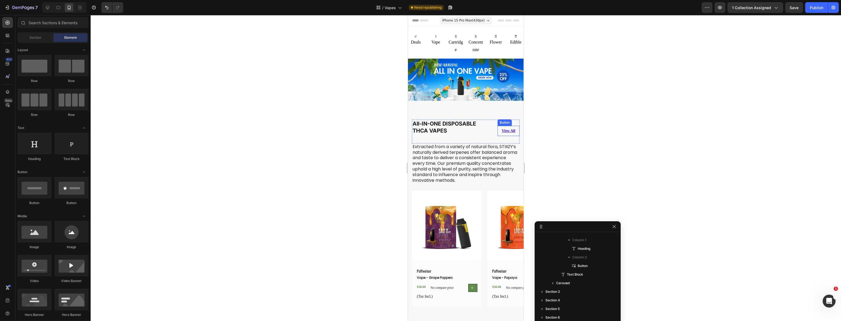
click at [497, 127] on button "View All" at bounding box center [508, 131] width 22 height 10
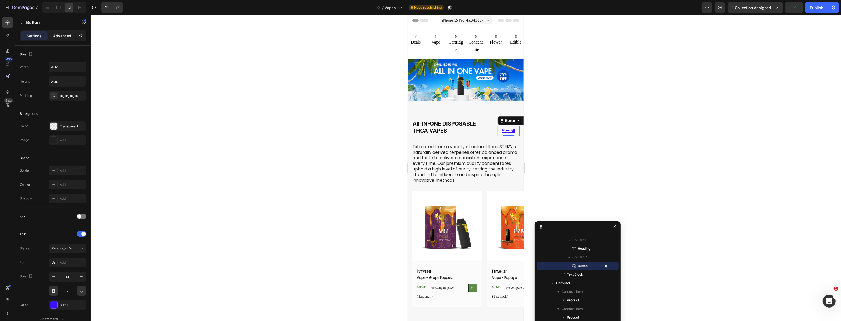
click at [58, 37] on p "Advanced" at bounding box center [62, 36] width 18 height 6
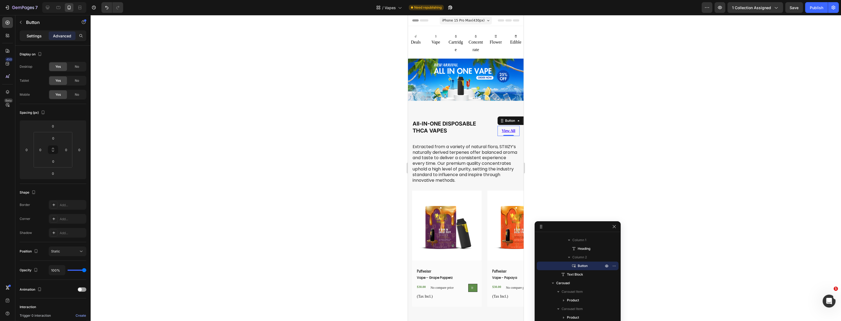
click at [36, 38] on p "Settings" at bounding box center [34, 36] width 15 height 6
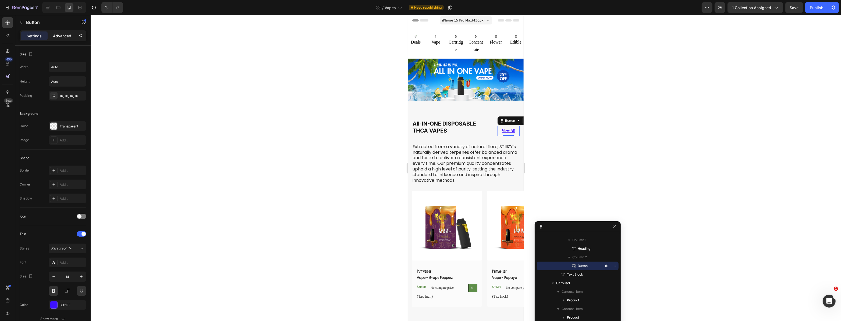
click at [62, 37] on p "Advanced" at bounding box center [62, 36] width 18 height 6
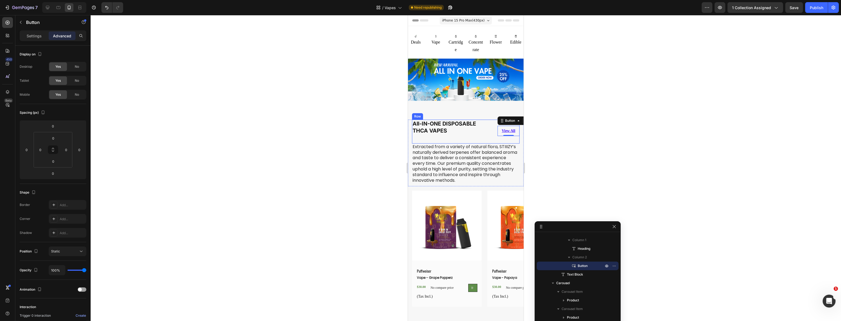
click at [456, 139] on div "All-IN-ONE DISPOSABLE THCA VAPES Heading" at bounding box center [452, 131] width 80 height 23
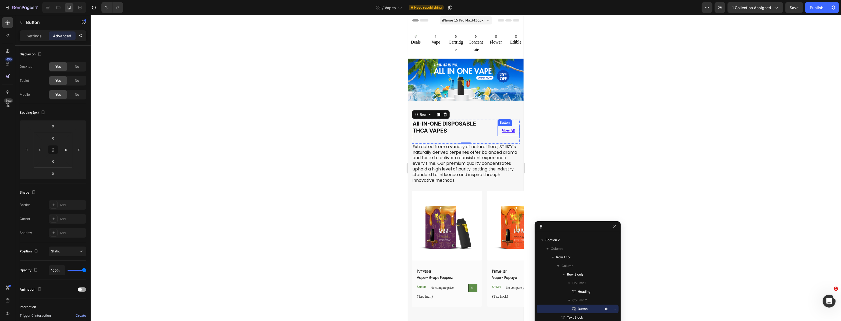
click at [497, 133] on button "View All" at bounding box center [508, 131] width 22 height 10
click at [488, 139] on div "All-IN-ONE DISPOSABLE THCA VAPES Heading View All Button 0 Row" at bounding box center [466, 132] width 108 height 24
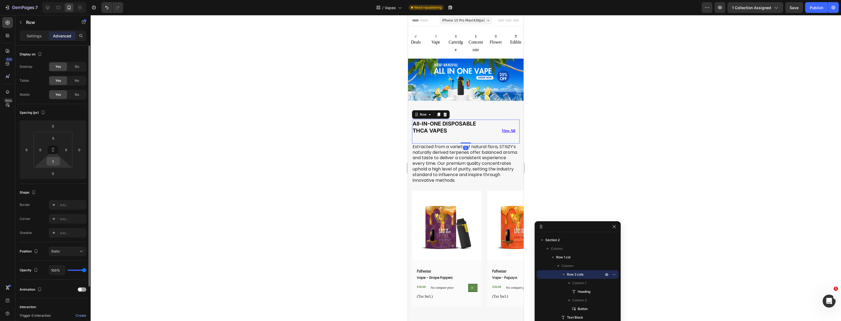
click at [53, 162] on input "5" at bounding box center [53, 161] width 11 height 8
type input "0"
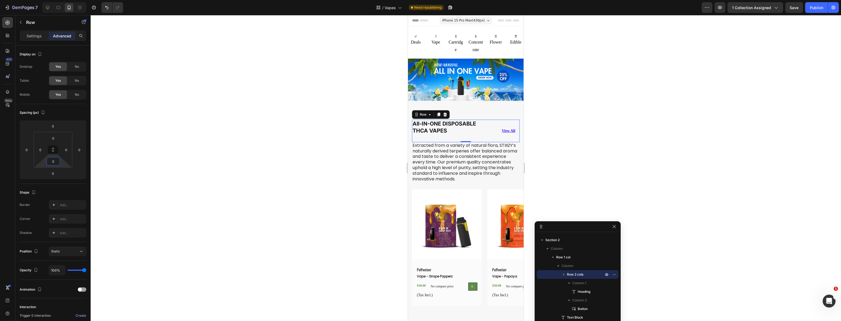
click at [196, 186] on div at bounding box center [466, 168] width 750 height 306
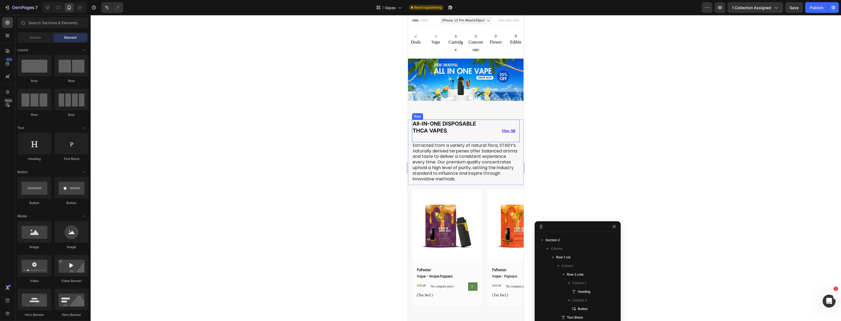
click at [491, 126] on div "All-IN-ONE DISPOSABLE THCA VAPES Heading View All Button Row" at bounding box center [466, 131] width 108 height 23
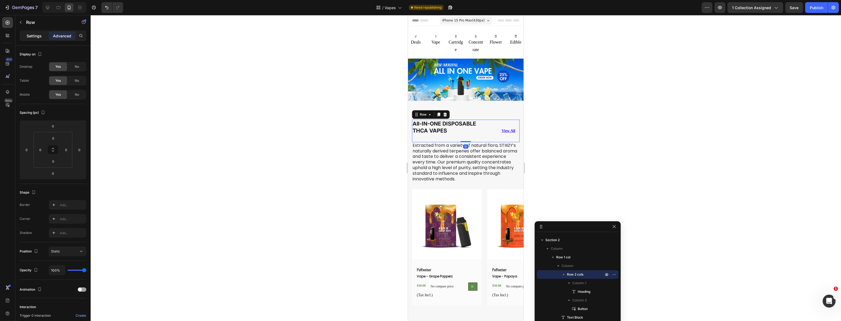
click at [30, 37] on p "Settings" at bounding box center [34, 36] width 15 height 6
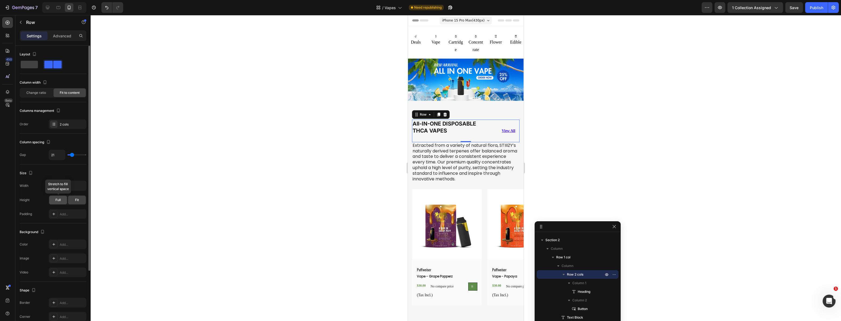
click at [57, 202] on span "Full" at bounding box center [57, 200] width 5 height 5
click at [72, 202] on div "Fit" at bounding box center [77, 200] width 18 height 9
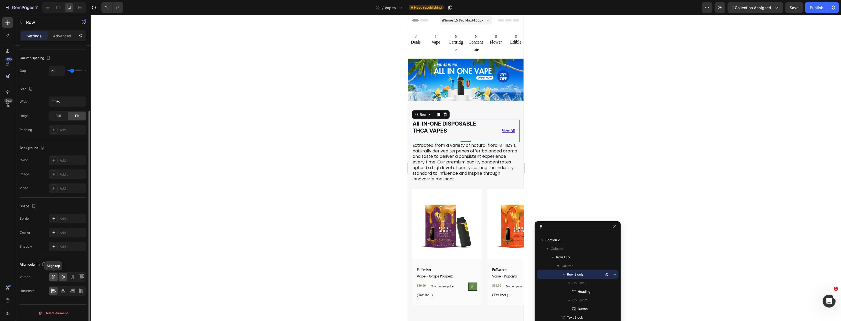
click at [52, 276] on icon at bounding box center [52, 277] width 1 height 4
click at [268, 210] on div at bounding box center [466, 168] width 750 height 306
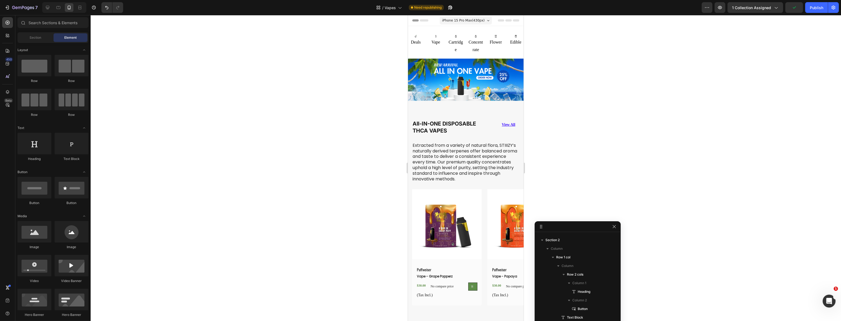
click at [465, 162] on p "Extracted from a variety of natural flora, STIIIZY’s naturally derived terpenes…" at bounding box center [465, 162] width 106 height 39
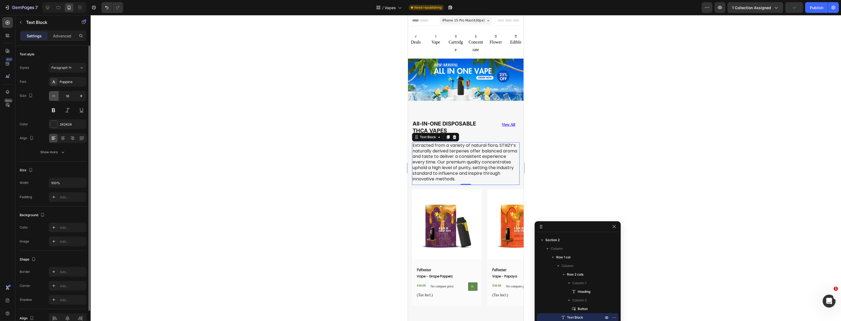
click at [54, 95] on icon "button" at bounding box center [53, 95] width 5 height 5
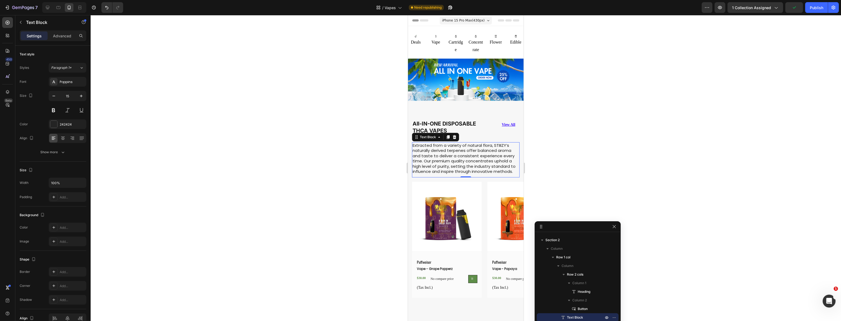
type input "14"
click at [288, 174] on div at bounding box center [466, 168] width 750 height 306
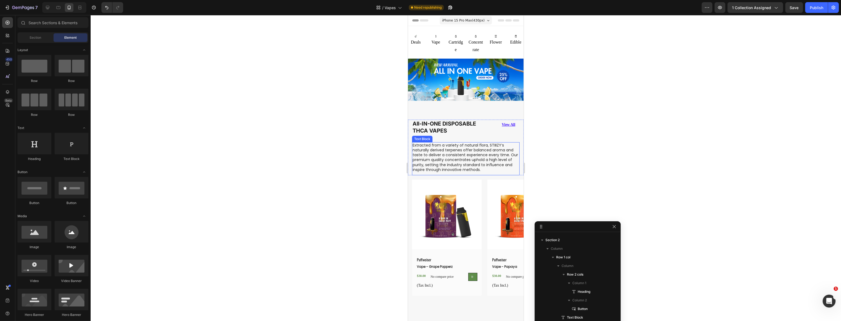
click at [472, 144] on p "Extracted from a variety of natural flora, STIIIZY’s naturally derived terpenes…" at bounding box center [465, 157] width 106 height 29
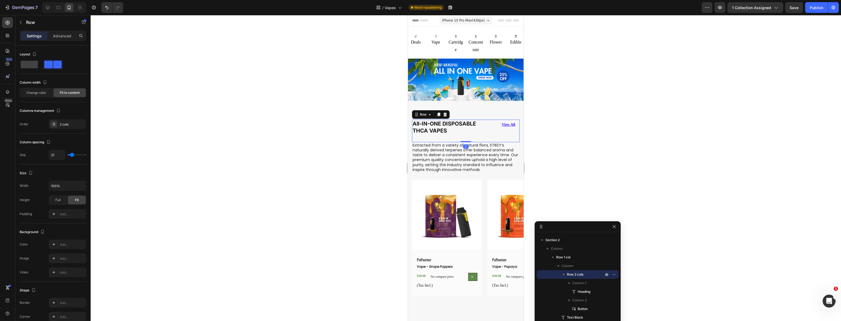
click at [468, 136] on div "All-IN-ONE DISPOSABLE THCA VAPES Heading" at bounding box center [452, 131] width 80 height 23
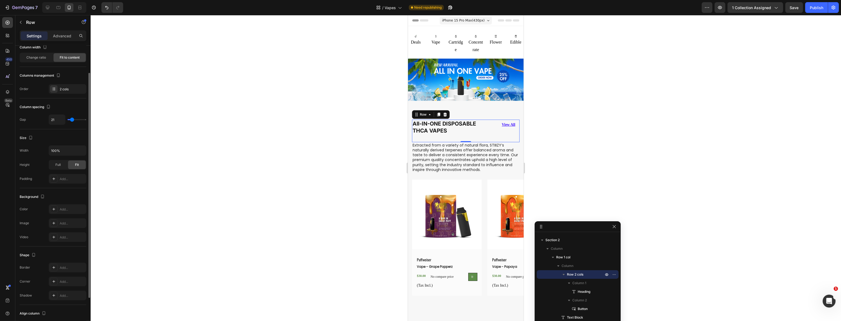
scroll to position [0, 0]
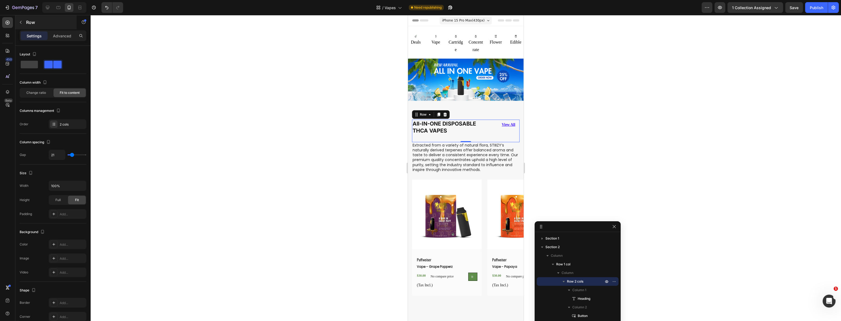
scroll to position [7, 0]
click at [27, 22] on p "Row" at bounding box center [49, 22] width 46 height 6
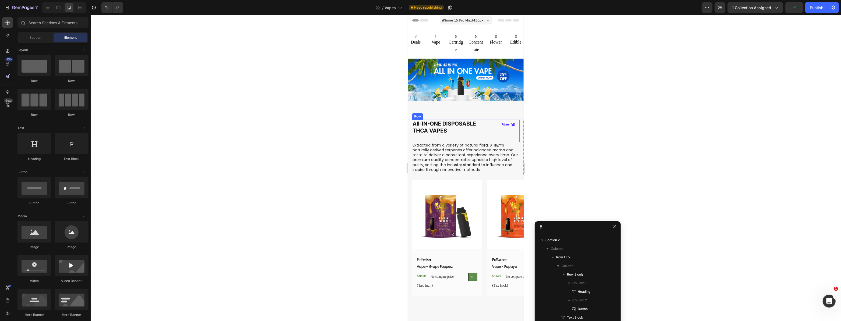
click at [503, 131] on div "View All Button" at bounding box center [508, 131] width 22 height 23
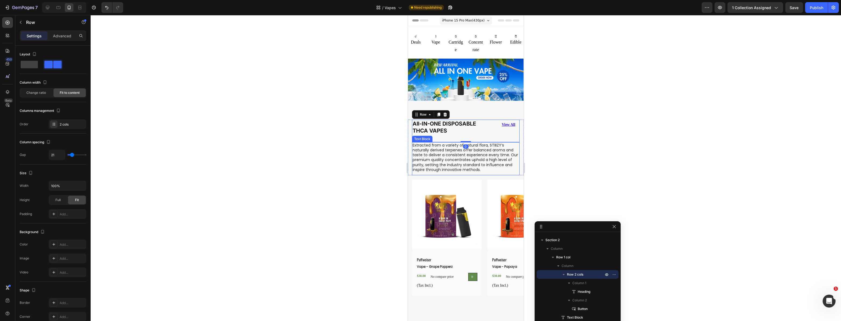
click at [474, 149] on p "Extracted from a variety of natural flora, STIIIZY’s naturally derived terpenes…" at bounding box center [465, 157] width 106 height 29
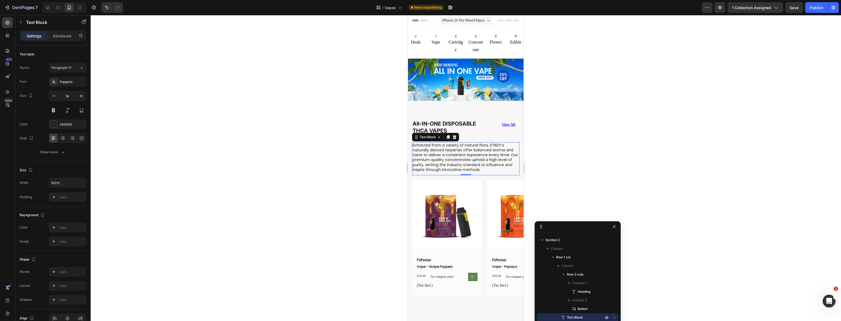
click at [331, 164] on div at bounding box center [466, 168] width 750 height 306
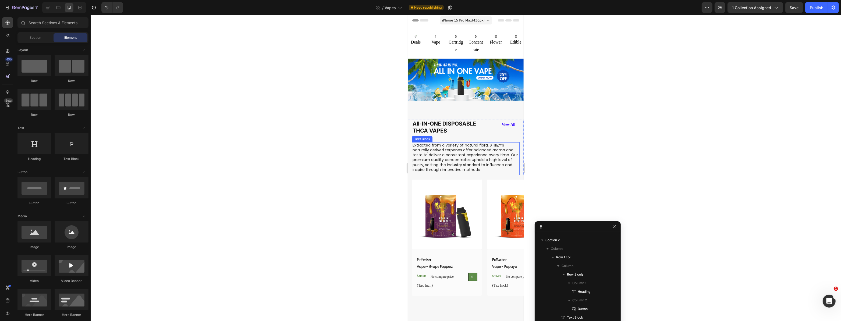
click at [445, 157] on p "Extracted from a variety of natural flora, STIIIZY’s naturally derived terpenes…" at bounding box center [465, 157] width 106 height 29
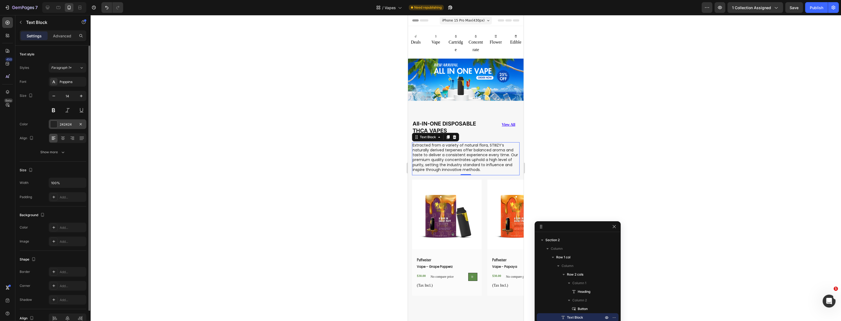
click at [59, 123] on div "242424" at bounding box center [68, 124] width 38 height 10
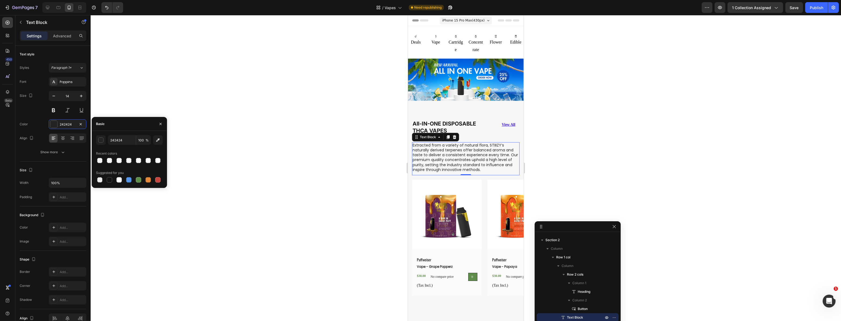
drag, startPoint x: 110, startPoint y: 179, endPoint x: 274, endPoint y: 183, distance: 163.8
click at [110, 180] on div at bounding box center [109, 179] width 5 height 5
type input "151515"
click at [251, 187] on div at bounding box center [466, 168] width 750 height 306
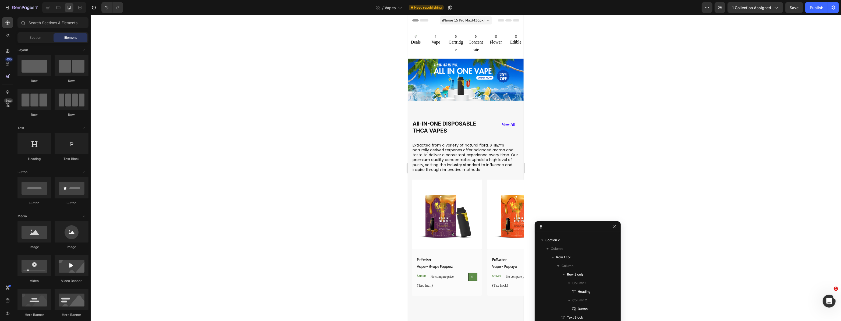
click at [313, 191] on div at bounding box center [466, 168] width 750 height 306
click at [485, 215] on div "Product Images Puffweiser Text Block Vape - Grape Popperz (P) Title $30.00 (P) …" at bounding box center [468, 242] width 112 height 124
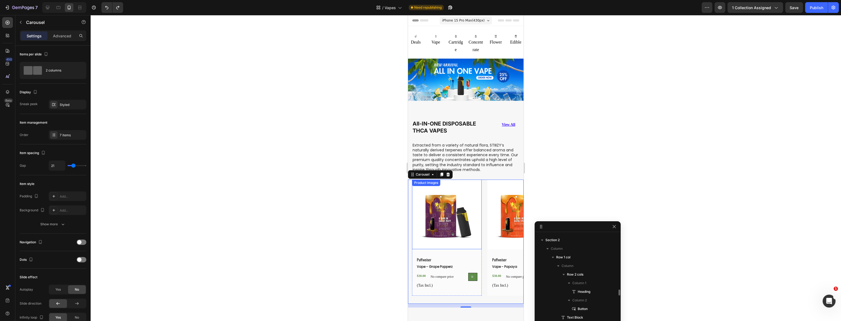
scroll to position [59, 0]
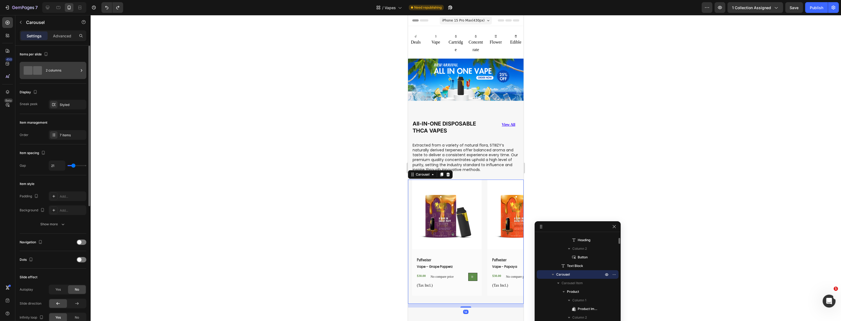
click at [56, 71] on div "2 columns" at bounding box center [62, 70] width 33 height 12
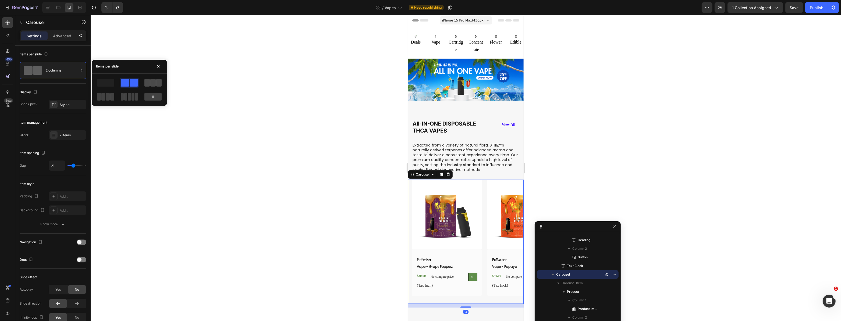
click at [156, 82] on div at bounding box center [152, 83] width 17 height 8
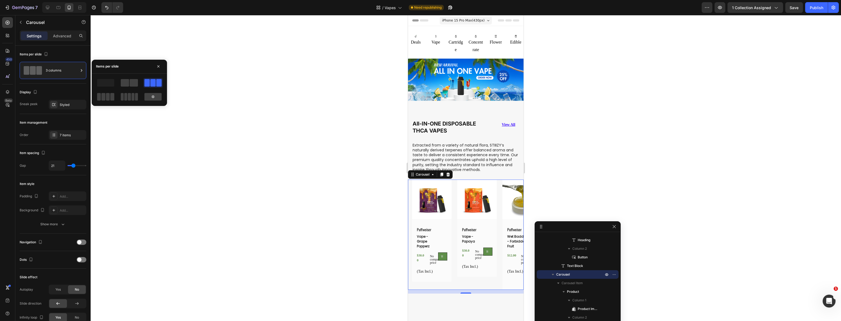
drag, startPoint x: 303, startPoint y: 179, endPoint x: 299, endPoint y: 180, distance: 4.3
click at [303, 178] on div at bounding box center [466, 168] width 750 height 306
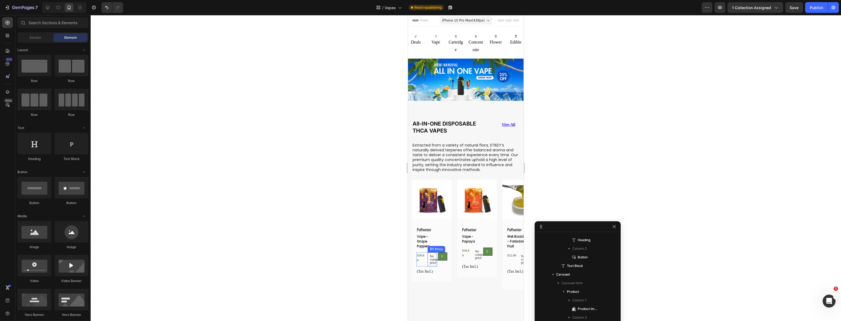
click at [433, 257] on p "No compare price" at bounding box center [431, 260] width 5 height 10
click at [431, 253] on div at bounding box center [431, 261] width 9 height 16
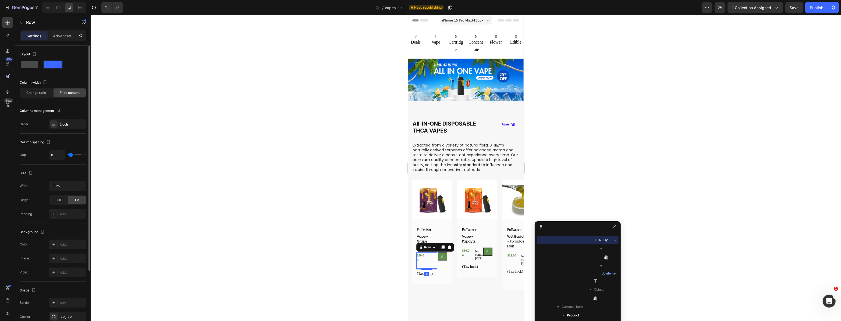
click at [31, 67] on span at bounding box center [29, 65] width 17 height 8
type input "0"
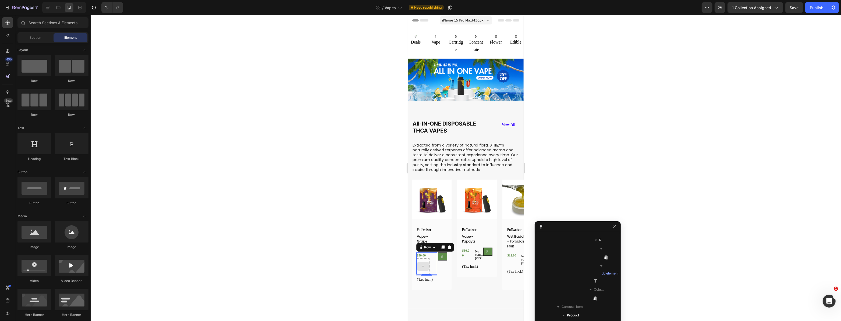
click at [427, 265] on div at bounding box center [422, 266] width 13 height 9
click at [424, 254] on div "$30.00" at bounding box center [422, 256] width 13 height 6
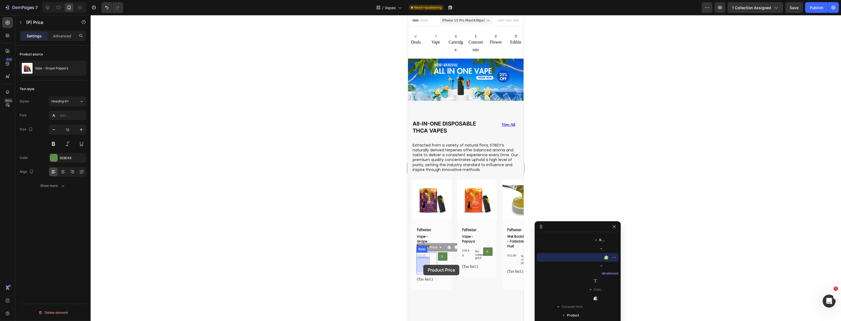
drag, startPoint x: 420, startPoint y: 246, endPoint x: 412, endPoint y: 264, distance: 19.3
drag, startPoint x: 360, startPoint y: 255, endPoint x: 392, endPoint y: 255, distance: 32.3
click at [359, 254] on div at bounding box center [466, 168] width 750 height 306
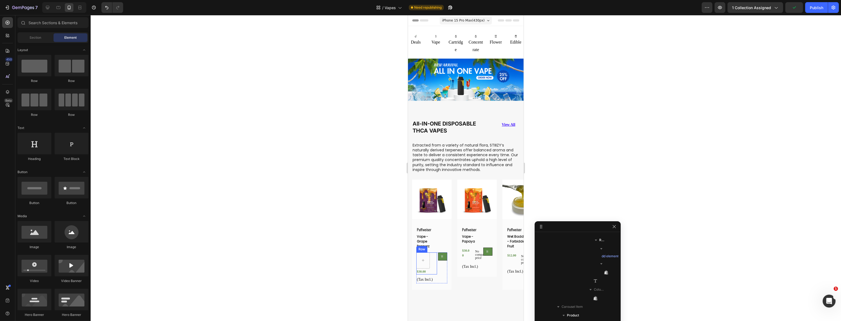
click at [433, 261] on div "$30.00 (P) Price (P) Price Row" at bounding box center [426, 264] width 21 height 22
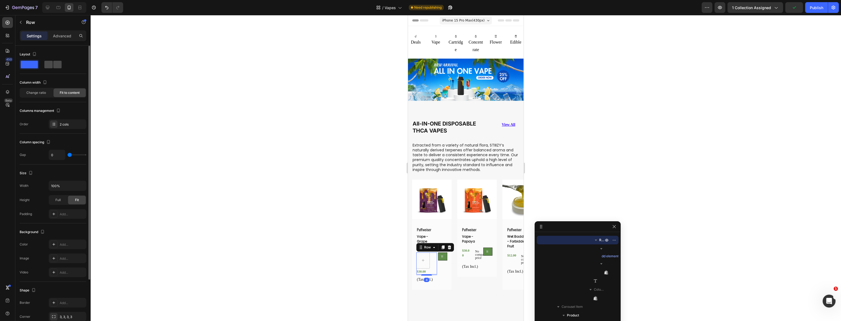
click at [53, 63] on span at bounding box center [57, 65] width 8 height 8
type input "8"
click at [33, 63] on span at bounding box center [29, 65] width 17 height 8
type input "0"
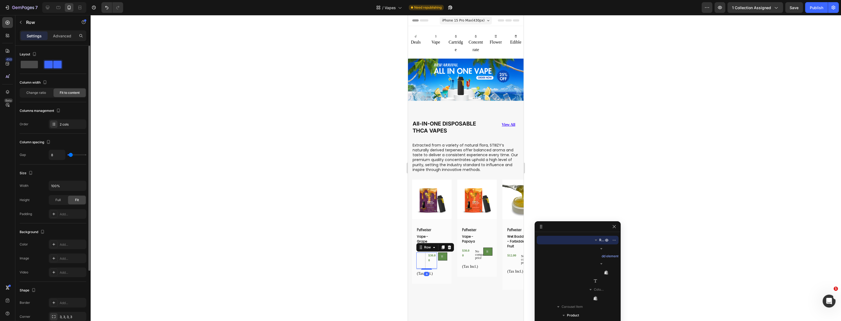
type input "0"
click at [420, 269] on div "$30.00" at bounding box center [422, 272] width 13 height 6
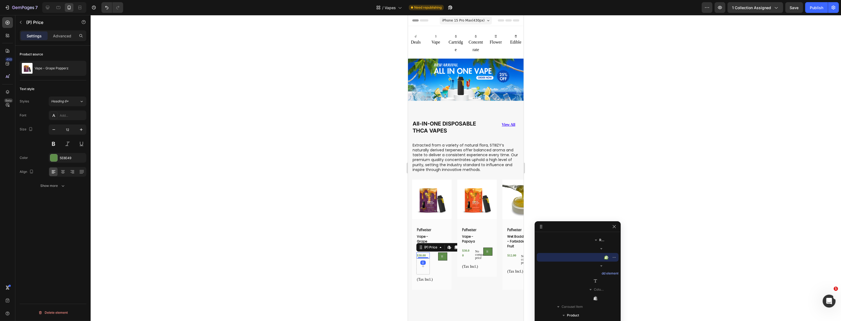
click at [371, 260] on div at bounding box center [466, 168] width 750 height 306
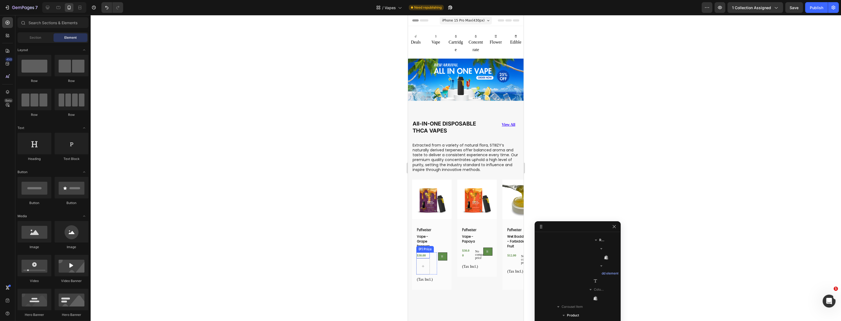
click at [421, 253] on div "$30.00" at bounding box center [422, 256] width 13 height 6
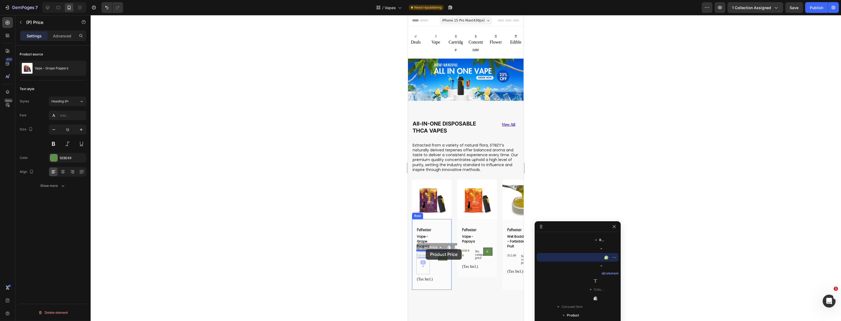
drag, startPoint x: 421, startPoint y: 247, endPoint x: 425, endPoint y: 249, distance: 4.9
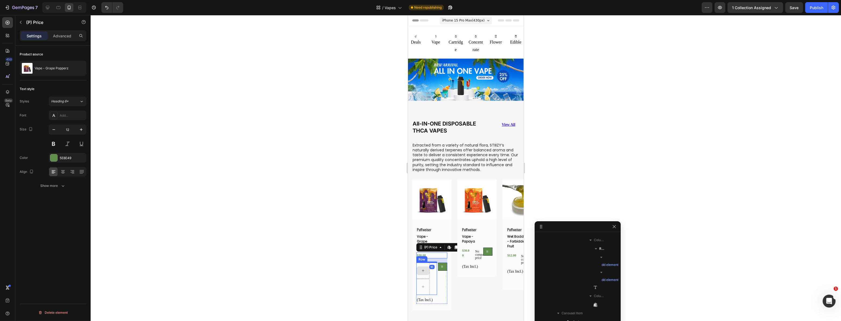
click at [425, 274] on div at bounding box center [422, 271] width 13 height 16
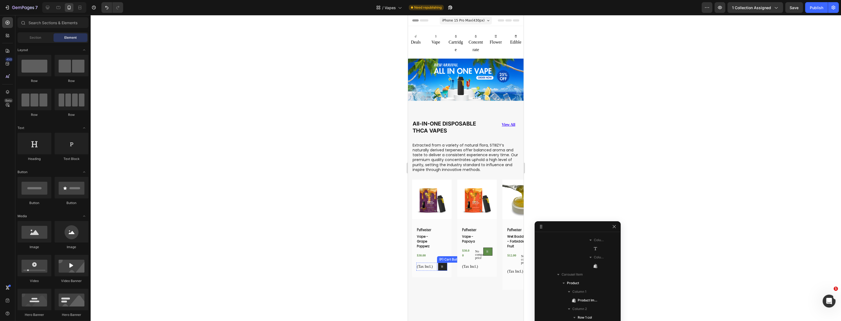
click at [440, 265] on button at bounding box center [442, 267] width 9 height 8
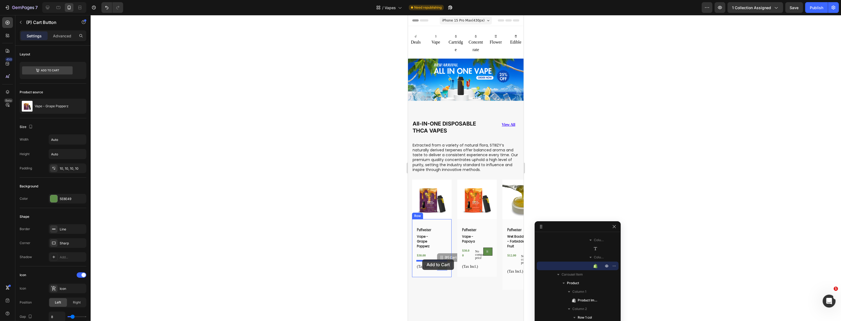
drag, startPoint x: 439, startPoint y: 258, endPoint x: 767, endPoint y: 276, distance: 327.7
click at [351, 259] on div at bounding box center [466, 168] width 750 height 306
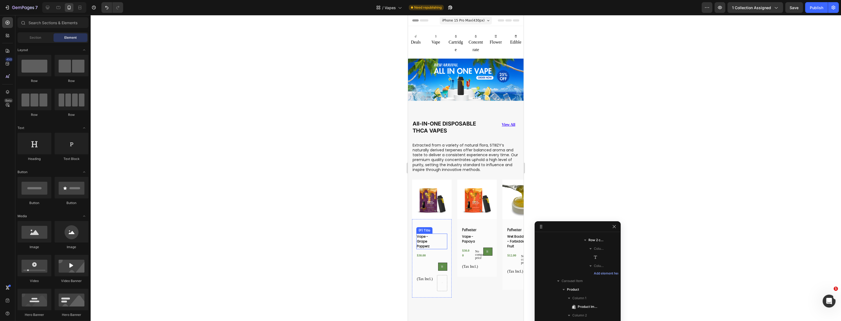
click at [432, 241] on h2 "Vape - Grape Popperz" at bounding box center [427, 242] width 22 height 16
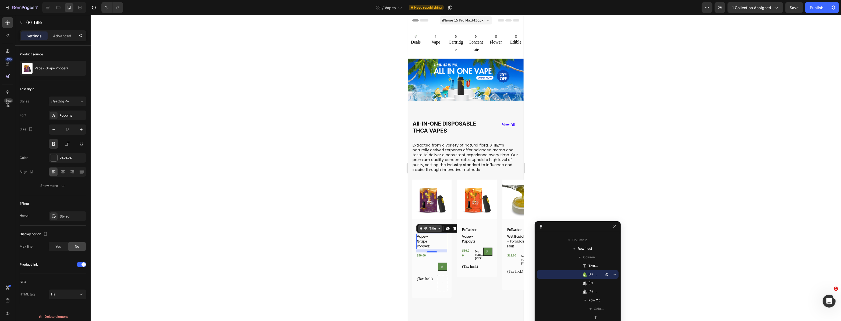
click at [424, 226] on div "(P) Title" at bounding box center [430, 228] width 14 height 5
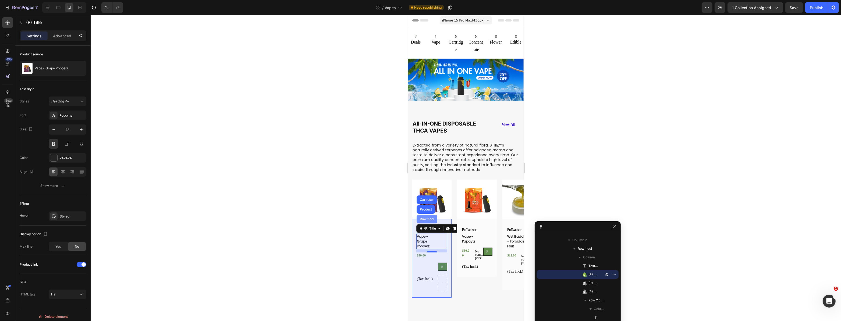
click at [427, 218] on div "Row 1 col" at bounding box center [426, 219] width 16 height 3
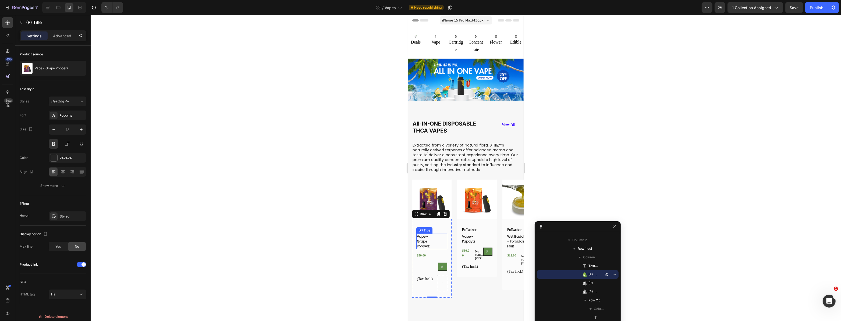
click at [444, 238] on div "Vape - Grape Popperz (P) Title" at bounding box center [431, 242] width 31 height 16
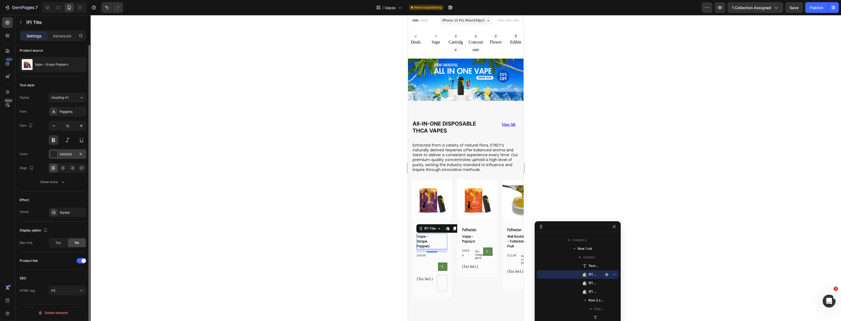
scroll to position [0, 0]
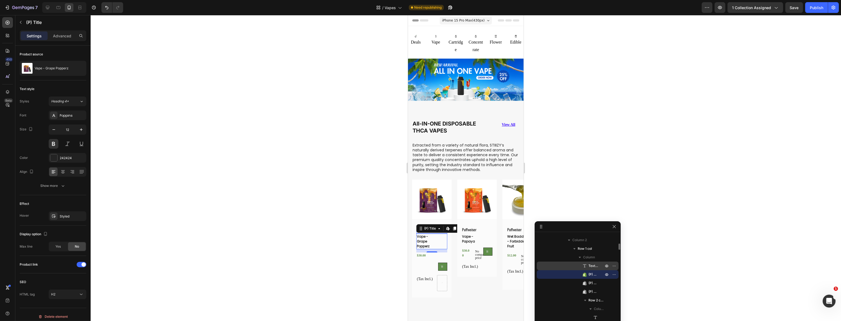
click at [589, 267] on span "Text Block" at bounding box center [593, 265] width 10 height 5
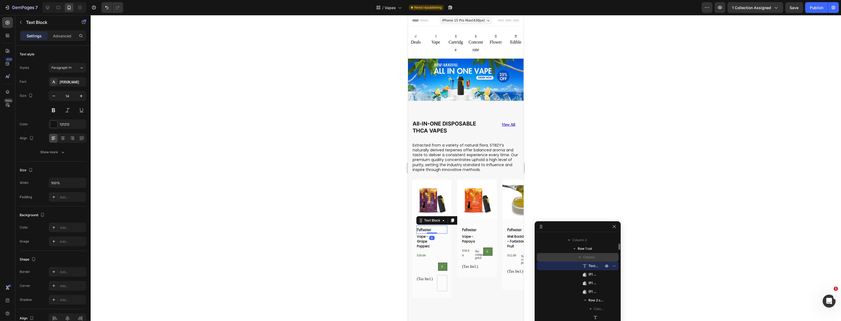
click at [592, 258] on span "Column" at bounding box center [589, 257] width 12 height 5
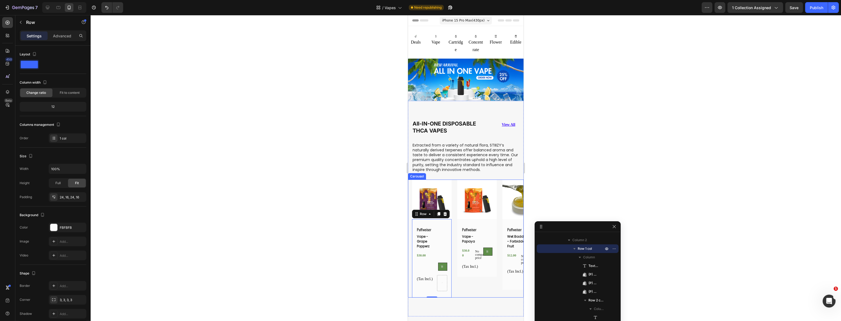
click at [455, 221] on div "Product Images Puffweiser Text Block Vape - Grape Popperz (P) Title $30.00 (P) …" at bounding box center [468, 239] width 112 height 118
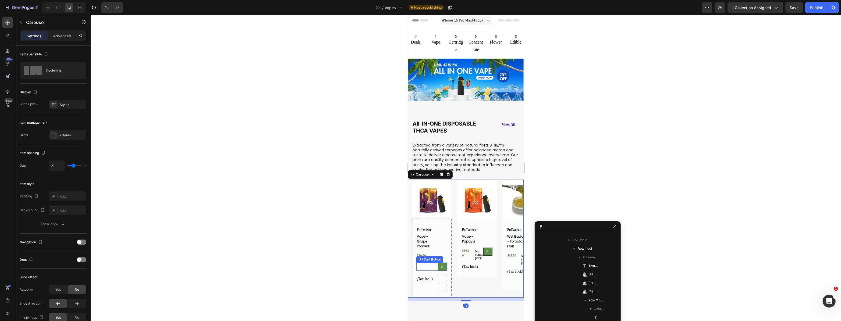
click at [425, 264] on div "(P) Cart Button" at bounding box center [431, 267] width 31 height 8
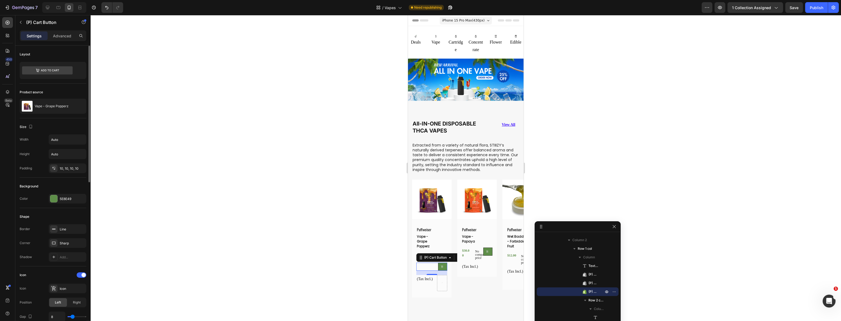
scroll to position [49, 0]
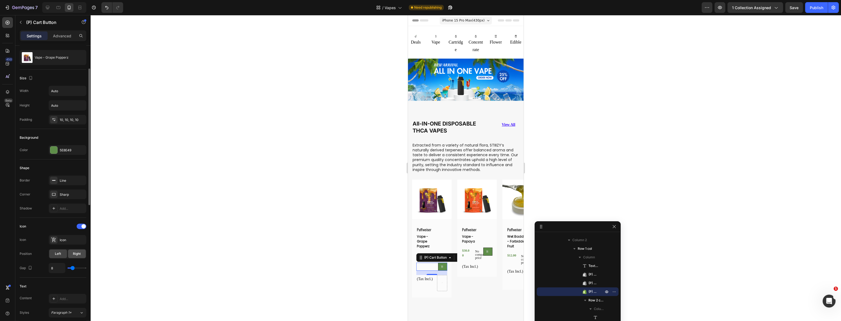
click at [74, 253] on span "Right" at bounding box center [77, 253] width 8 height 5
click at [58, 253] on span "Left" at bounding box center [58, 253] width 6 height 5
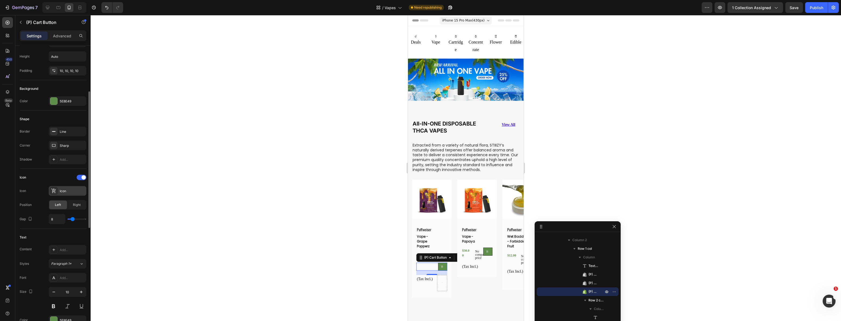
click at [61, 193] on div "Icon" at bounding box center [72, 191] width 25 height 5
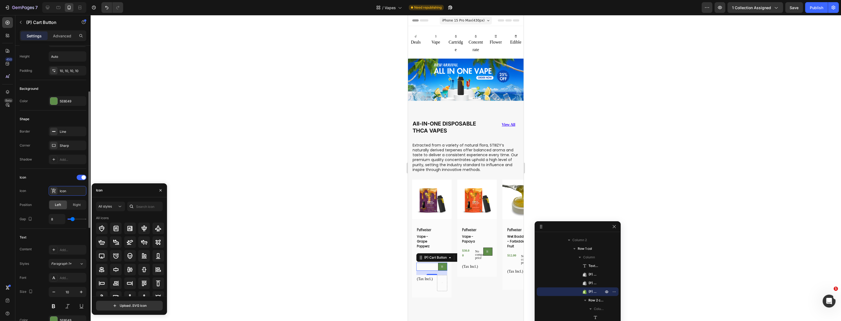
click at [51, 239] on div "Text" at bounding box center [53, 237] width 67 height 9
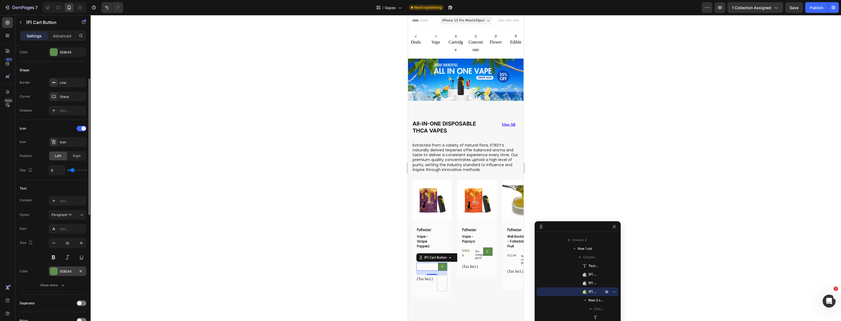
scroll to position [171, 0]
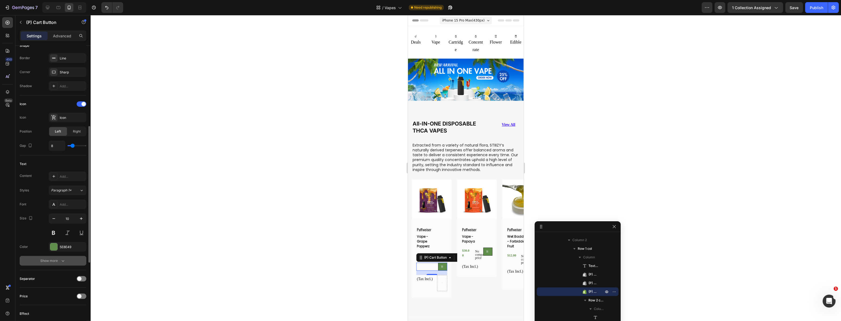
click at [59, 259] on div "Show more" at bounding box center [53, 260] width 25 height 5
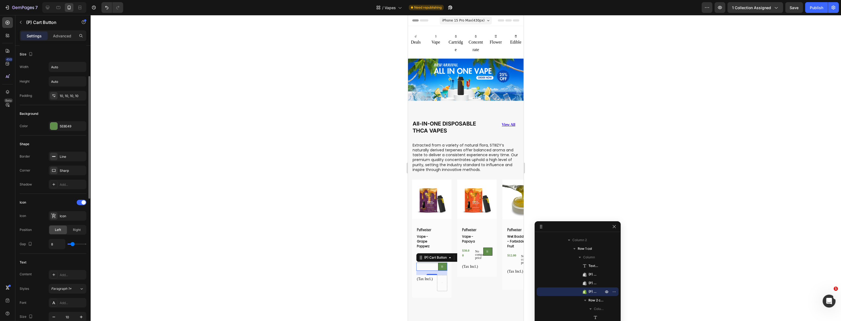
scroll to position [24, 0]
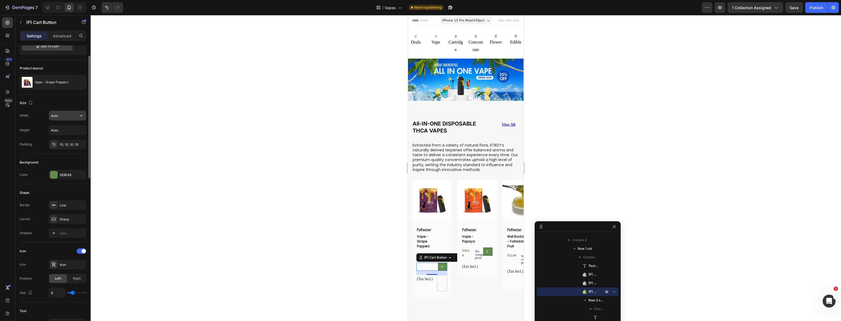
click at [70, 116] on input "Auto" at bounding box center [67, 116] width 37 height 10
click at [77, 114] on button "button" at bounding box center [81, 116] width 10 height 10
click at [66, 138] on p "Full 100%" at bounding box center [66, 139] width 31 height 5
type input "100%"
click at [278, 241] on div at bounding box center [466, 168] width 750 height 306
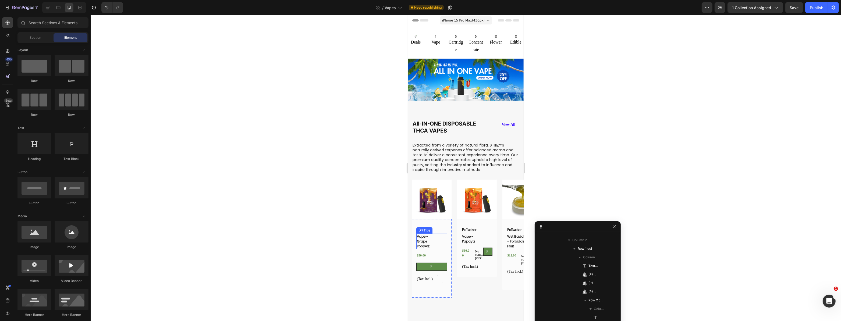
click at [434, 234] on h2 "Vape - Grape Popperz" at bounding box center [427, 242] width 22 height 16
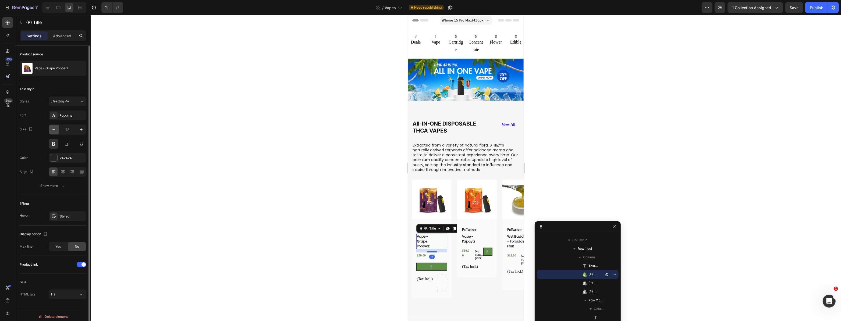
click at [53, 132] on icon "button" at bounding box center [53, 129] width 5 height 5
type input "11"
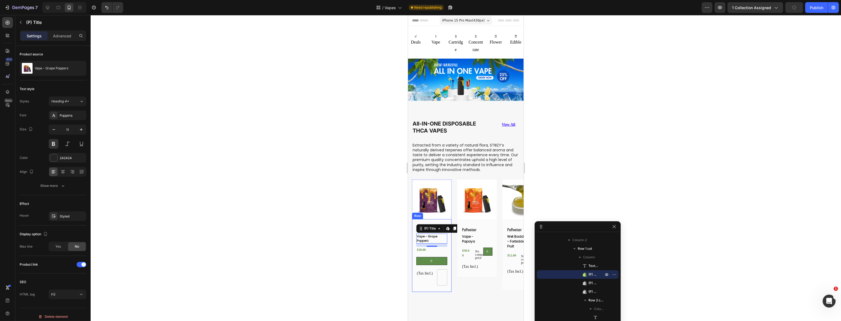
click at [362, 264] on div at bounding box center [466, 168] width 750 height 306
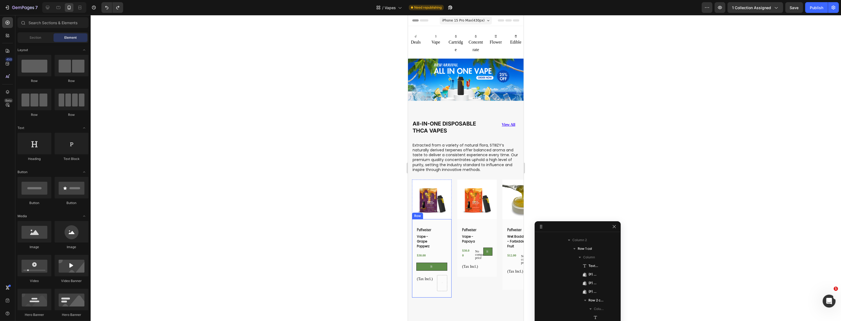
click at [455, 293] on div "Product Images Puffweiser Text Block Vape - Grape Popperz (P) Title $30.00 (P) …" at bounding box center [468, 239] width 112 height 118
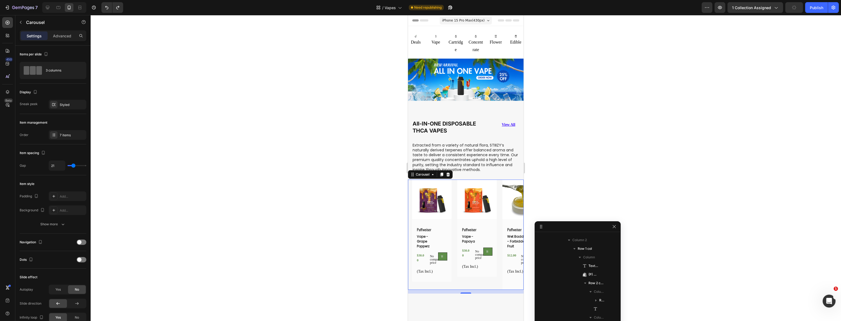
click at [455, 213] on div "Product Images Puffweiser Text Block Vape - Grape Popperz (P) Title $30.00 (P) …" at bounding box center [468, 235] width 112 height 110
click at [36, 68] on span at bounding box center [39, 70] width 6 height 9
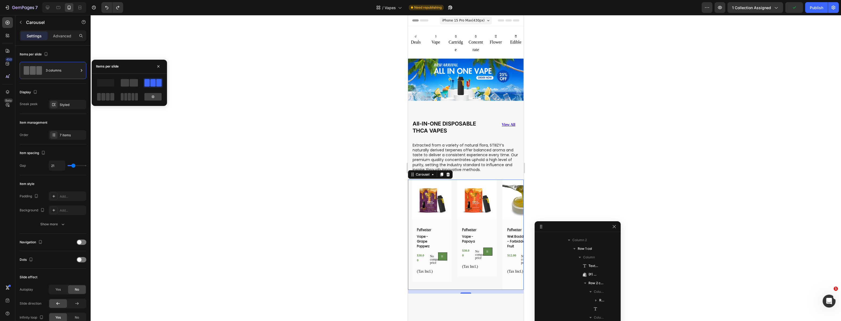
drag, startPoint x: 135, startPoint y: 82, endPoint x: 261, endPoint y: 159, distance: 148.2
click at [134, 82] on span at bounding box center [134, 83] width 8 height 8
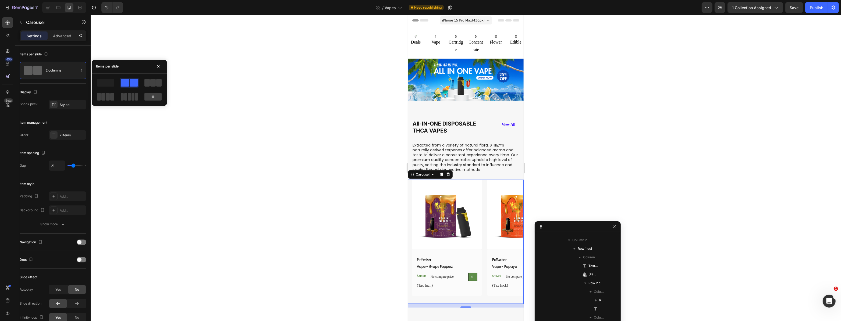
click at [355, 243] on div at bounding box center [466, 168] width 750 height 306
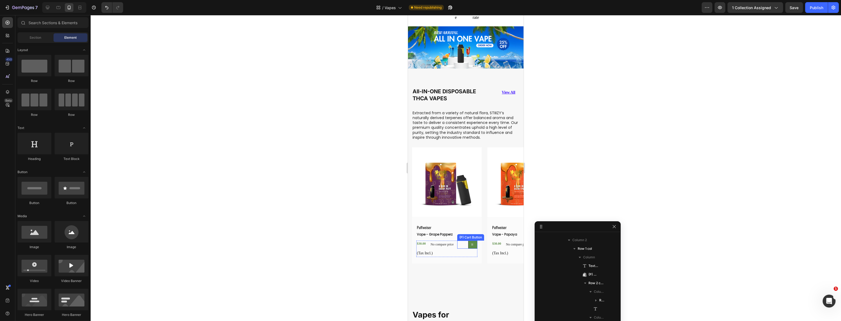
scroll to position [24, 0]
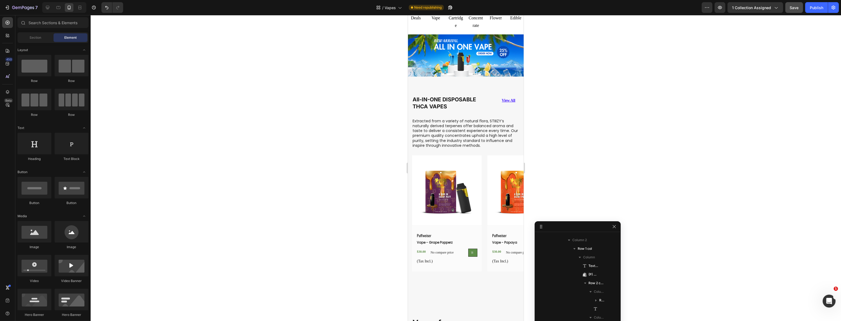
click at [798, 5] on span "Save" at bounding box center [794, 7] width 9 height 5
click at [712, 6] on button "button" at bounding box center [707, 7] width 11 height 11
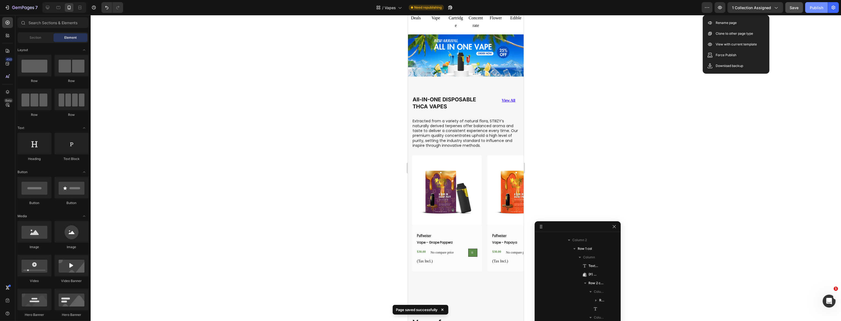
click at [820, 4] on button "Publish" at bounding box center [816, 7] width 23 height 11
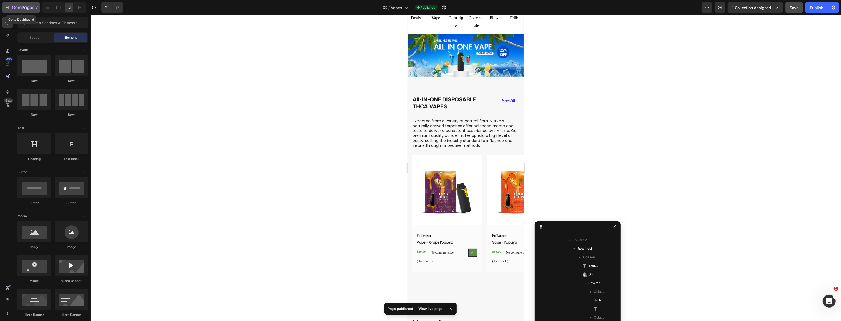
click at [12, 8] on div "7" at bounding box center [21, 7] width 33 height 6
